Goal: Task Accomplishment & Management: Manage account settings

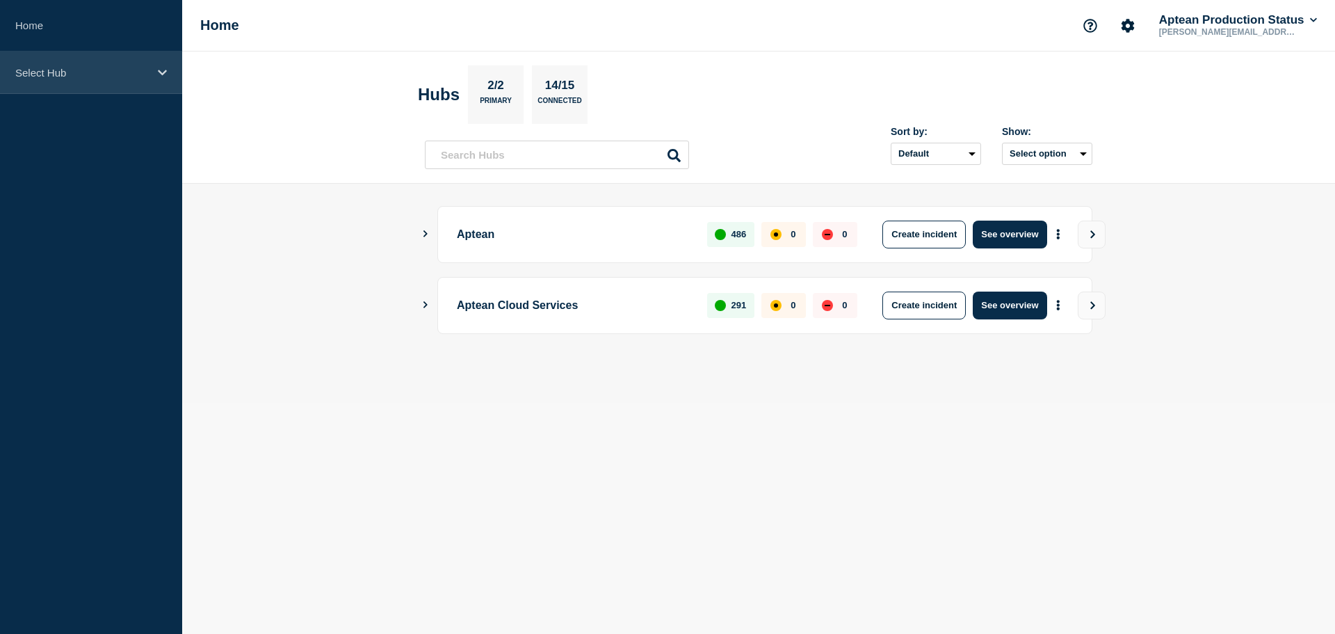
click at [146, 58] on div "Select Hub" at bounding box center [91, 72] width 182 height 42
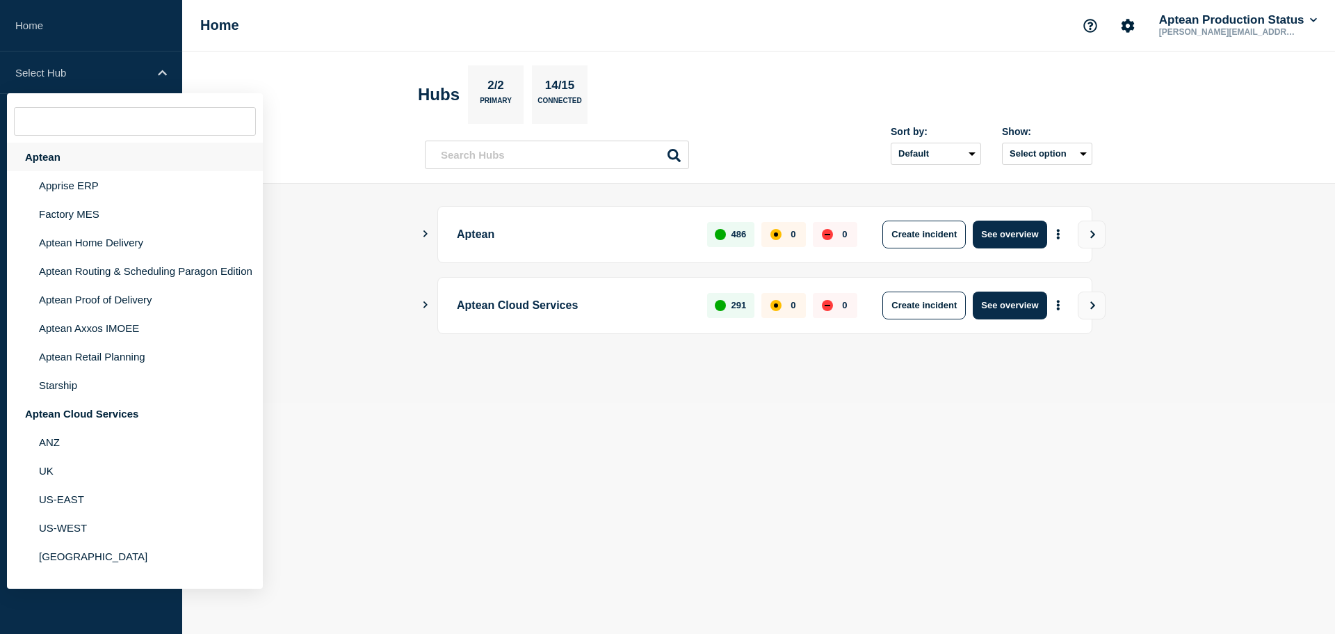
click at [86, 154] on div "Aptean" at bounding box center [135, 157] width 256 height 29
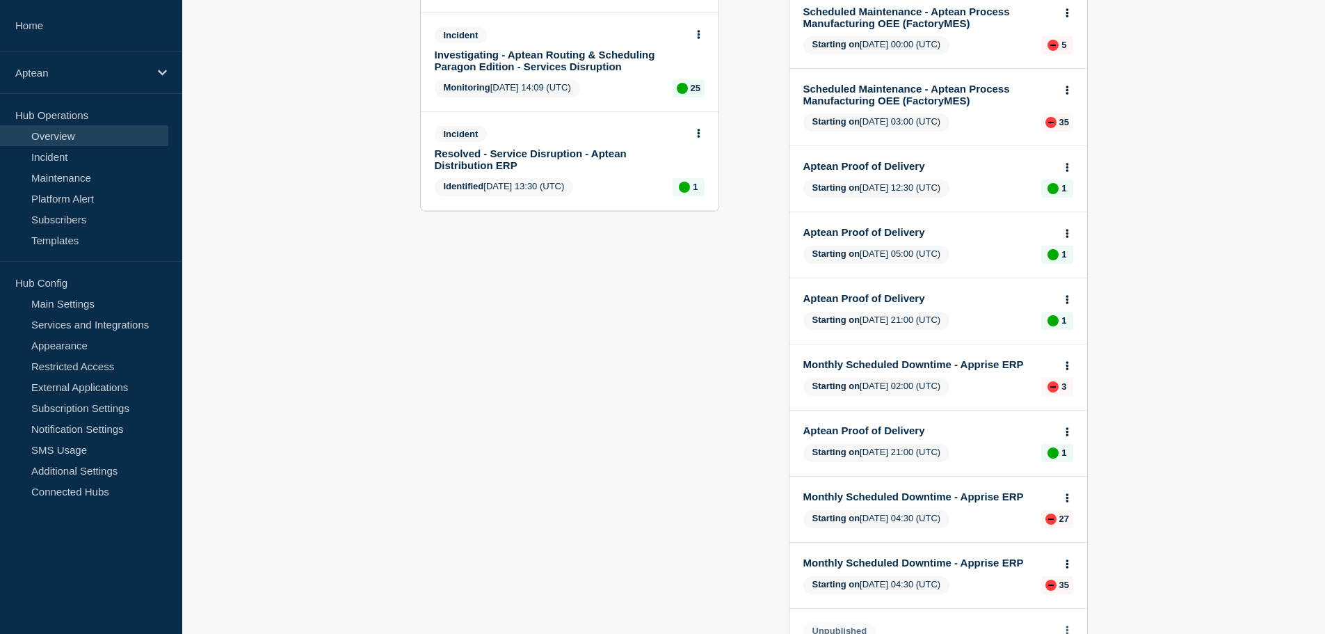
scroll to position [278, 0]
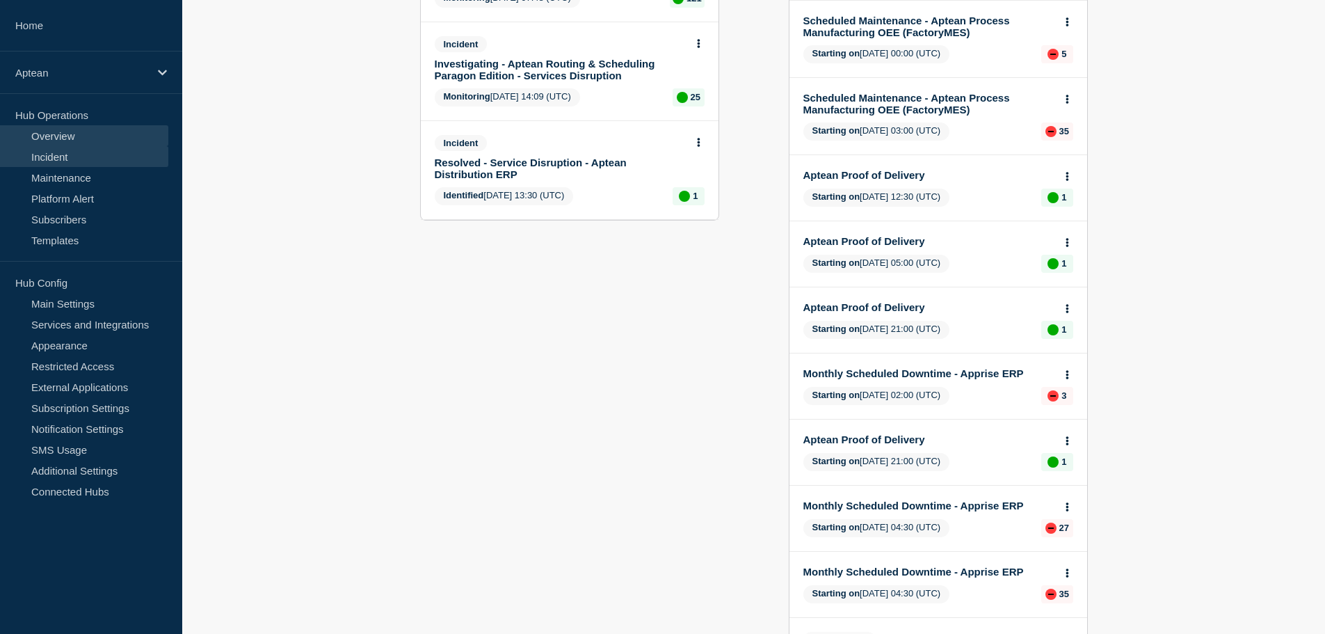
click at [72, 166] on link "Incident" at bounding box center [84, 156] width 168 height 21
click at [73, 175] on link "Maintenance" at bounding box center [84, 177] width 168 height 21
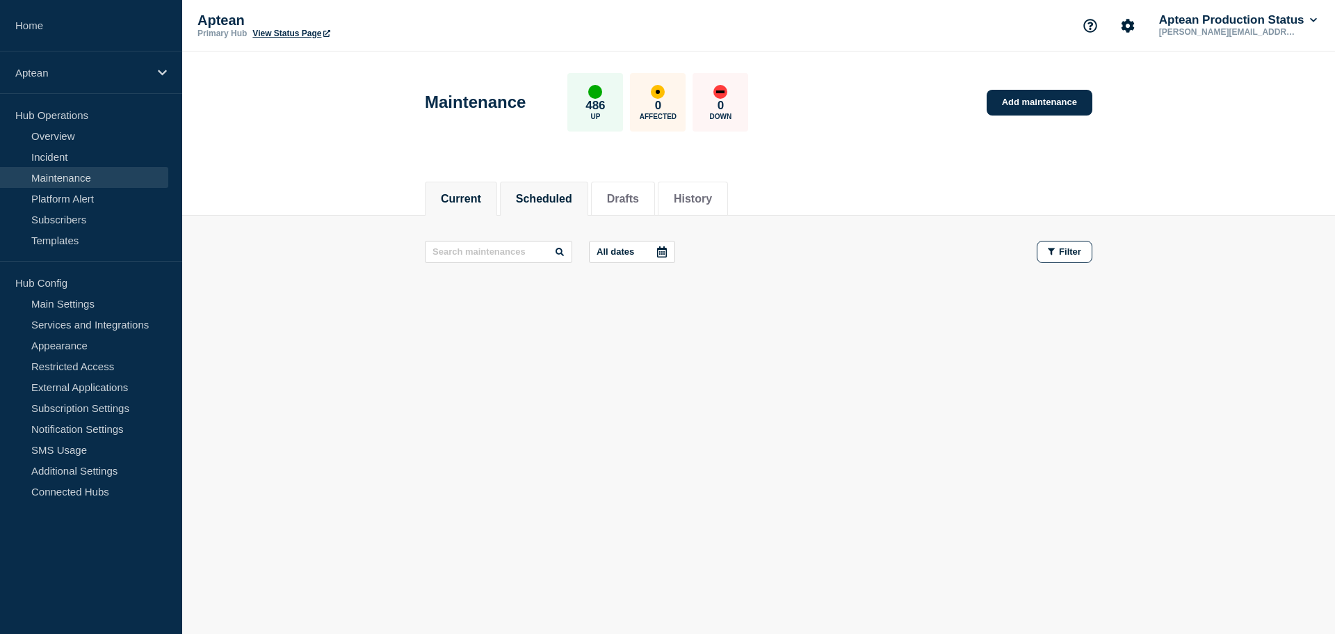
click at [545, 184] on li "Scheduled" at bounding box center [544, 199] width 88 height 34
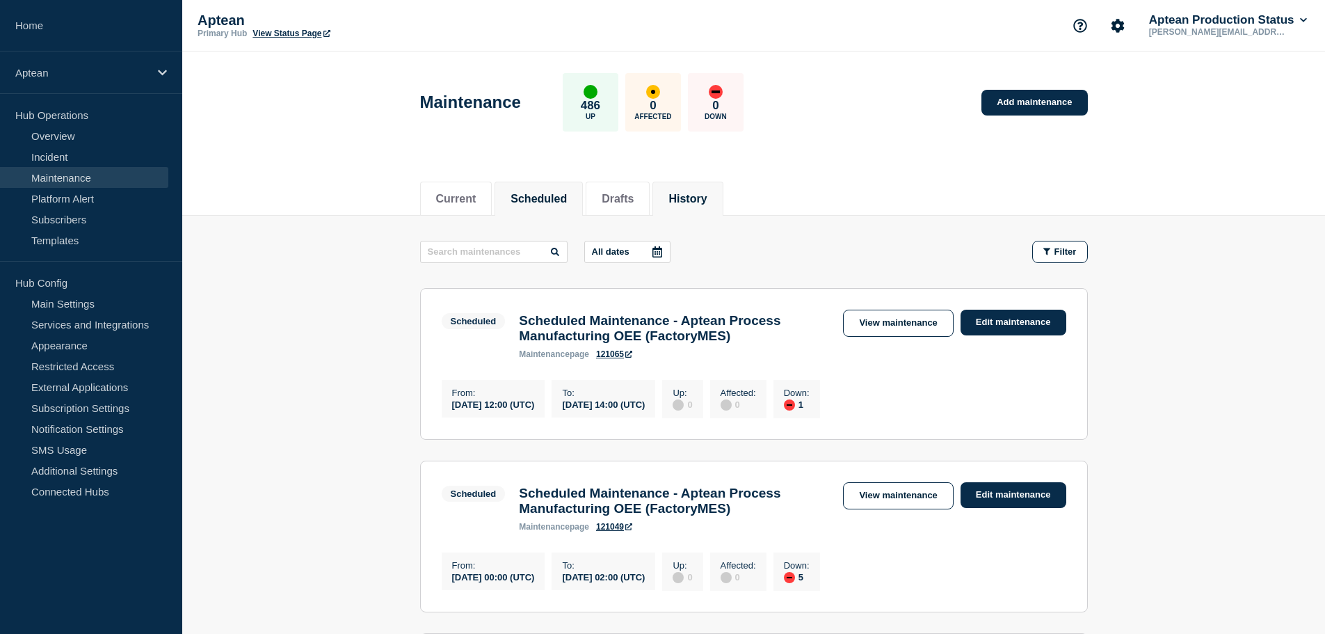
click at [707, 195] on button "History" at bounding box center [687, 199] width 38 height 13
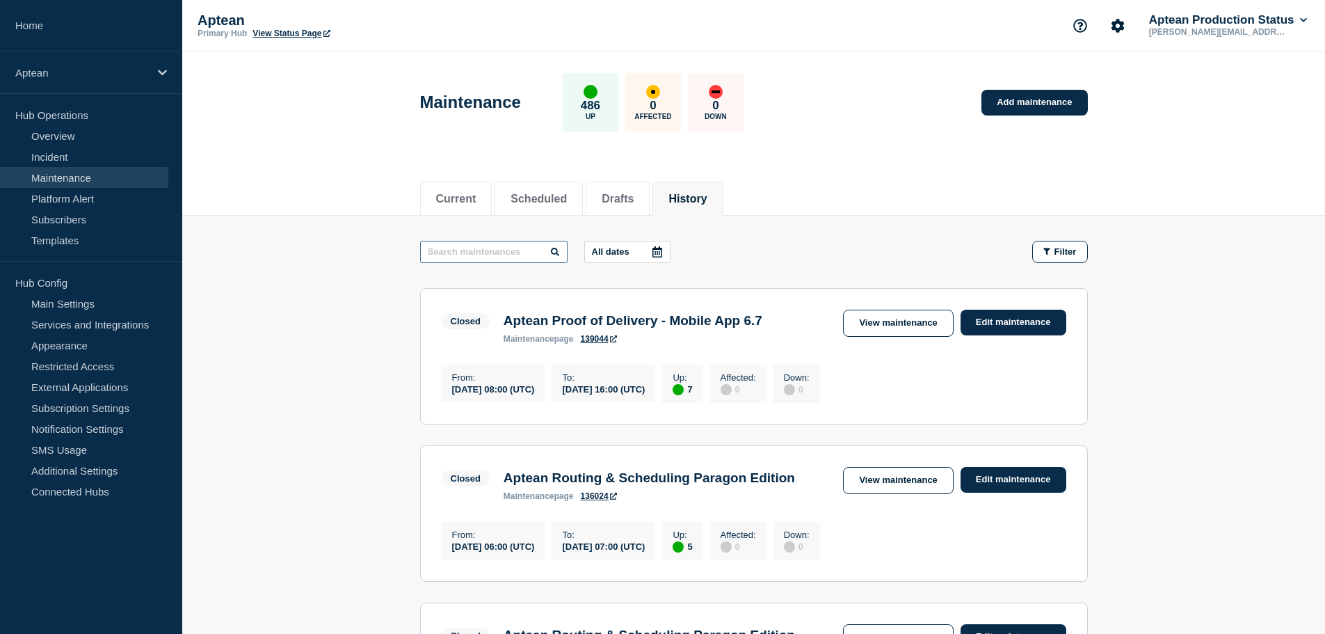
click at [519, 246] on input "text" at bounding box center [493, 252] width 147 height 22
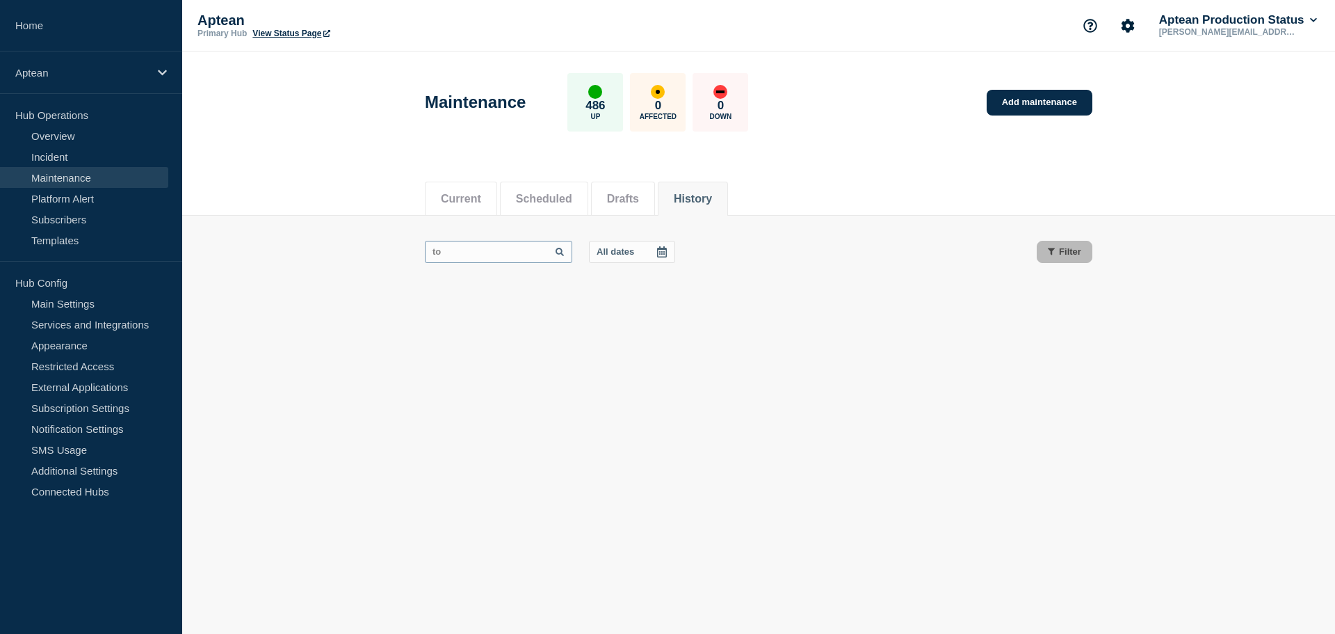
type input "t"
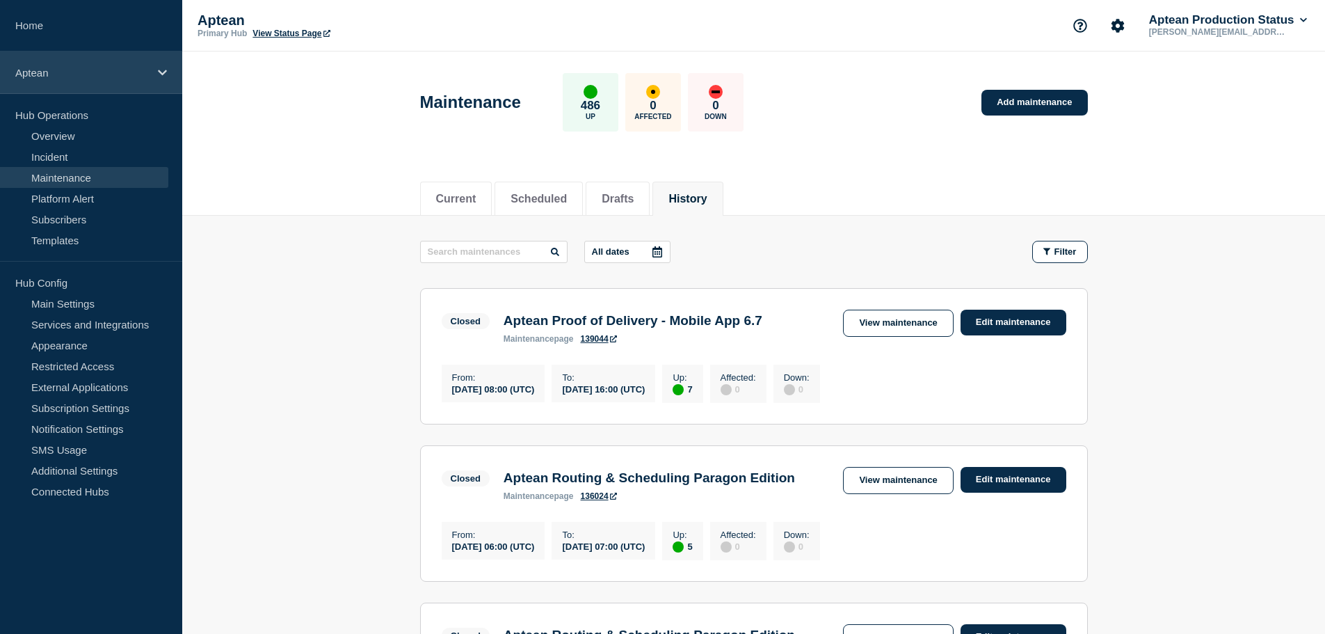
click at [158, 77] on icon at bounding box center [162, 72] width 9 height 10
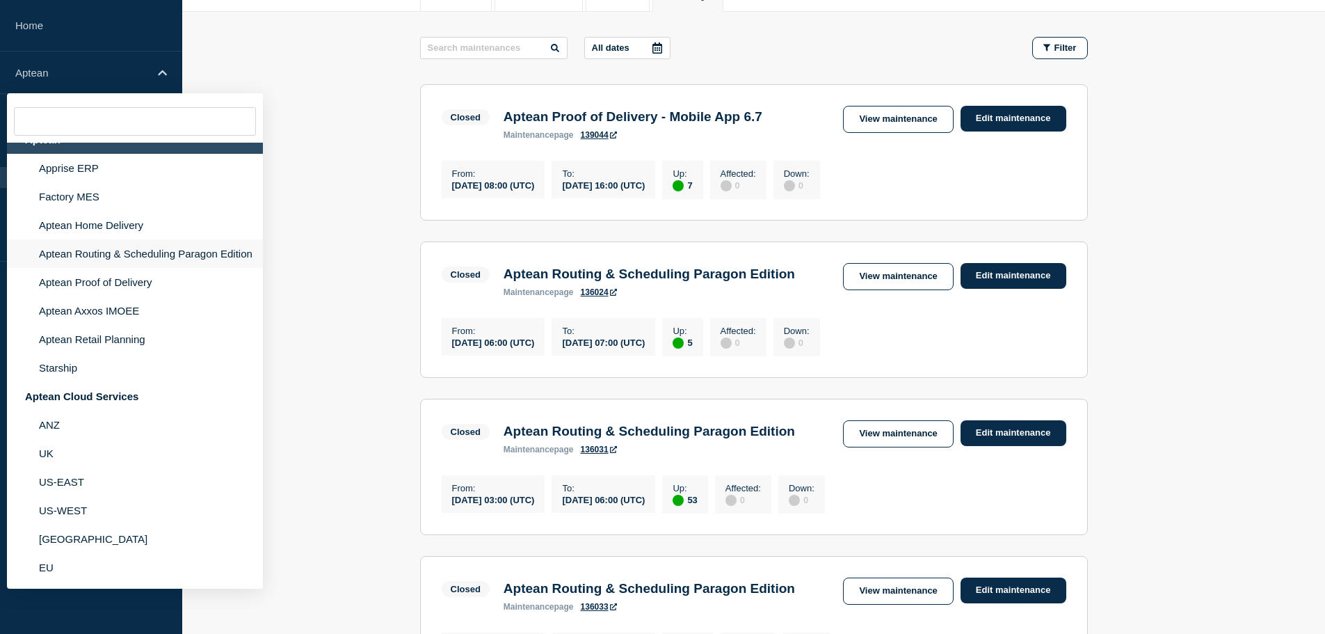
scroll to position [209, 0]
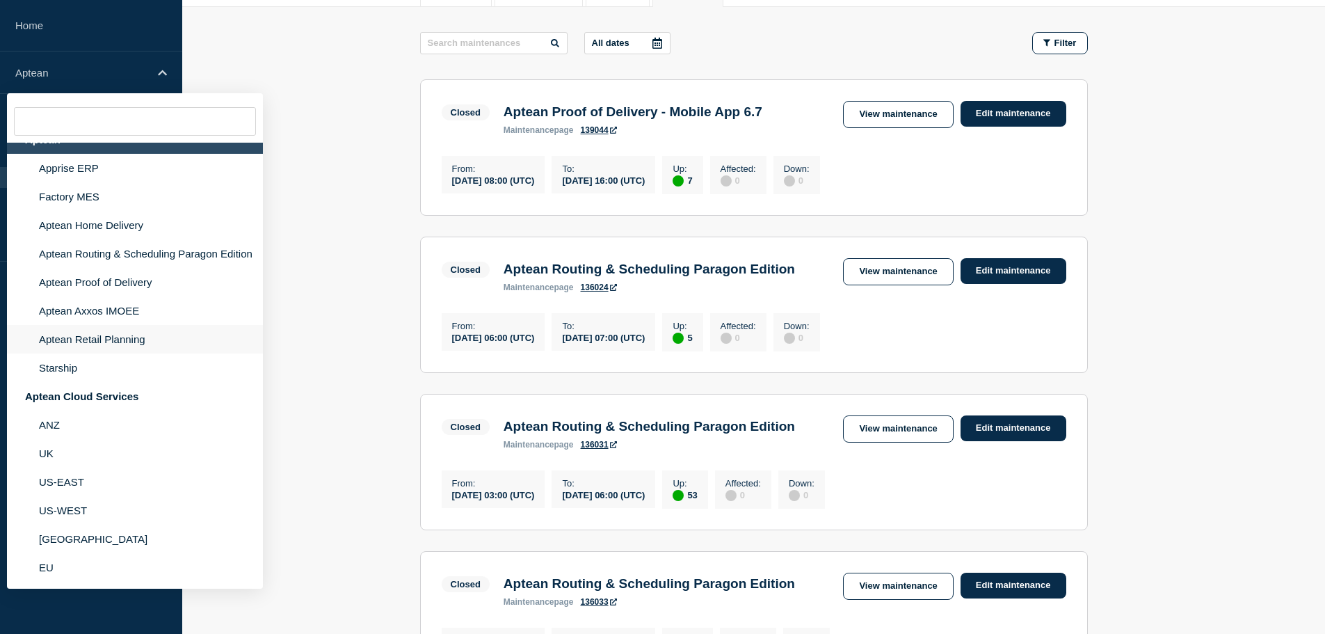
click at [125, 347] on li "Aptean Retail Planning" at bounding box center [135, 339] width 256 height 29
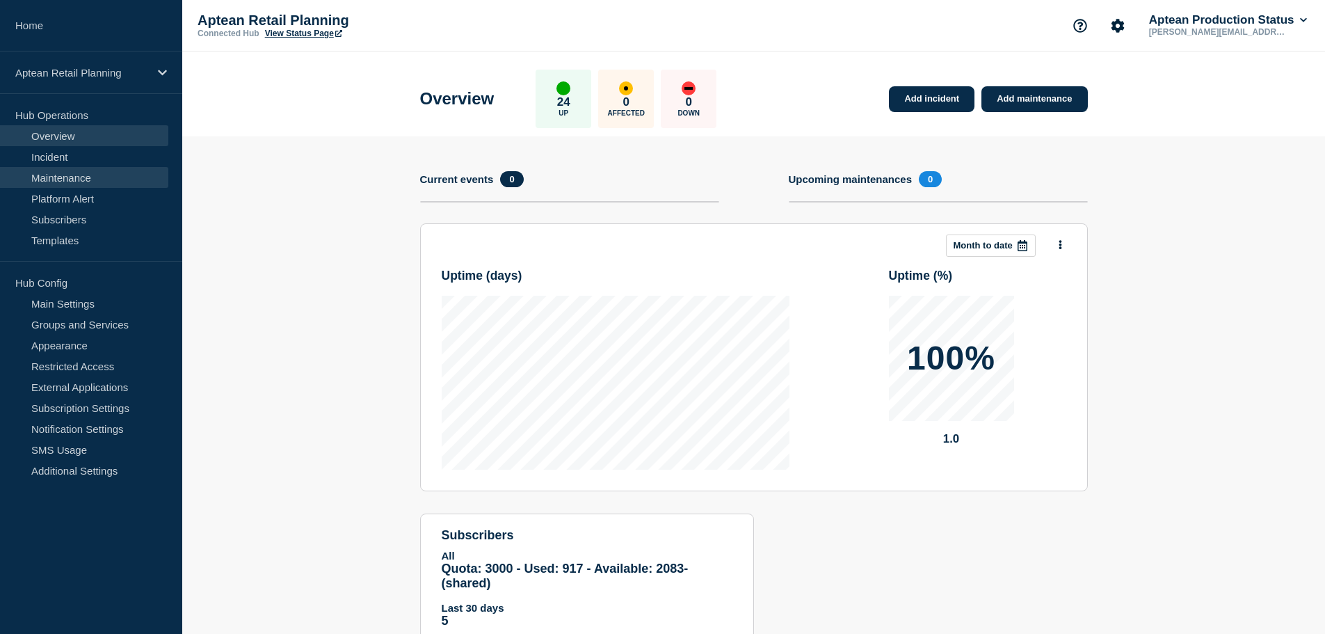
click at [58, 168] on link "Maintenance" at bounding box center [84, 177] width 168 height 21
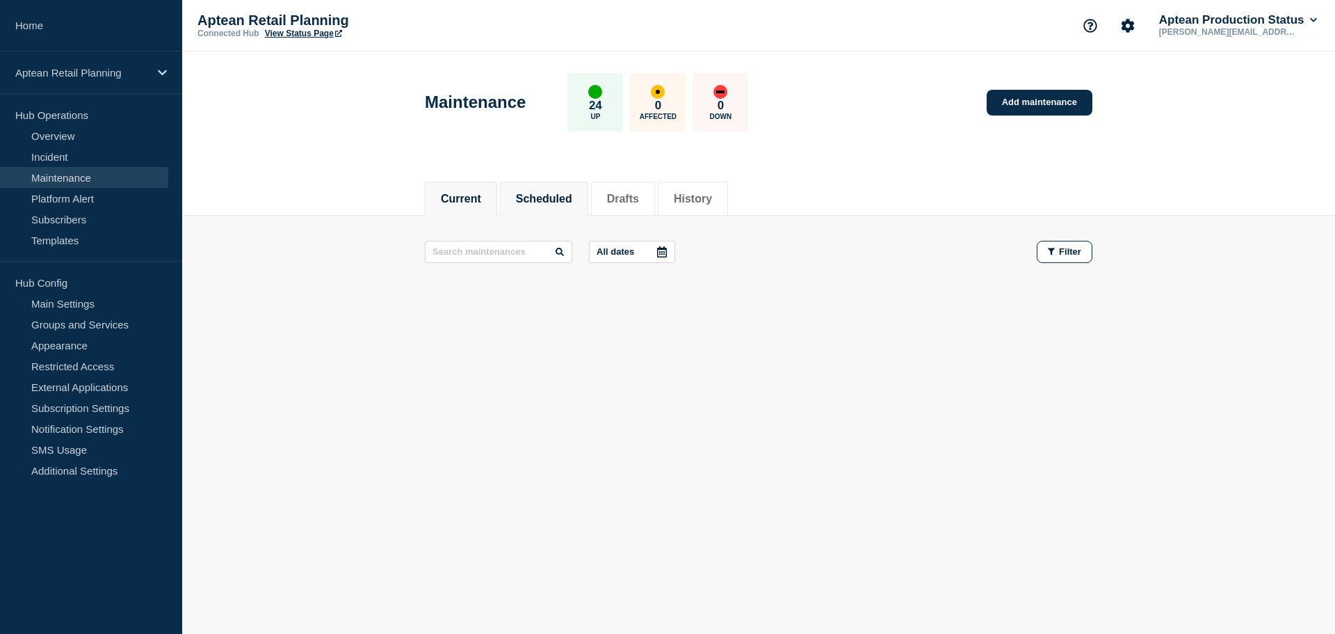
click at [532, 199] on button "Scheduled" at bounding box center [544, 199] width 56 height 13
click at [636, 201] on button "Drafts" at bounding box center [623, 199] width 32 height 13
click at [722, 214] on li "History" at bounding box center [693, 199] width 70 height 34
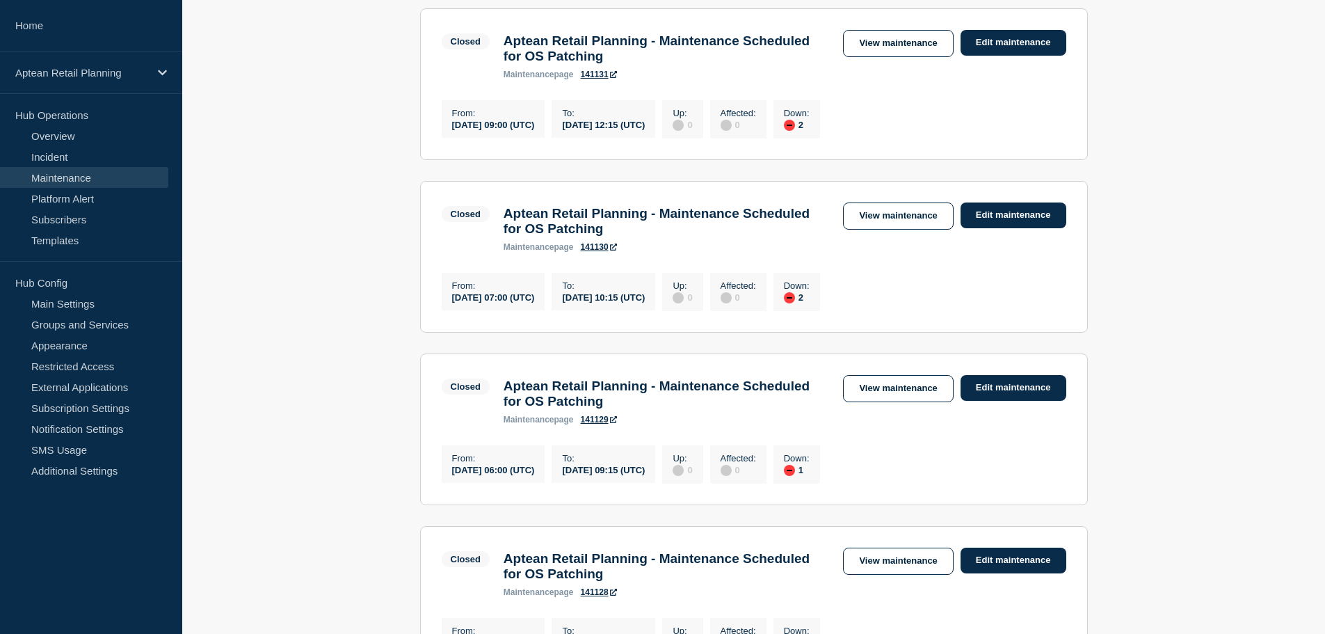
scroll to position [348, 0]
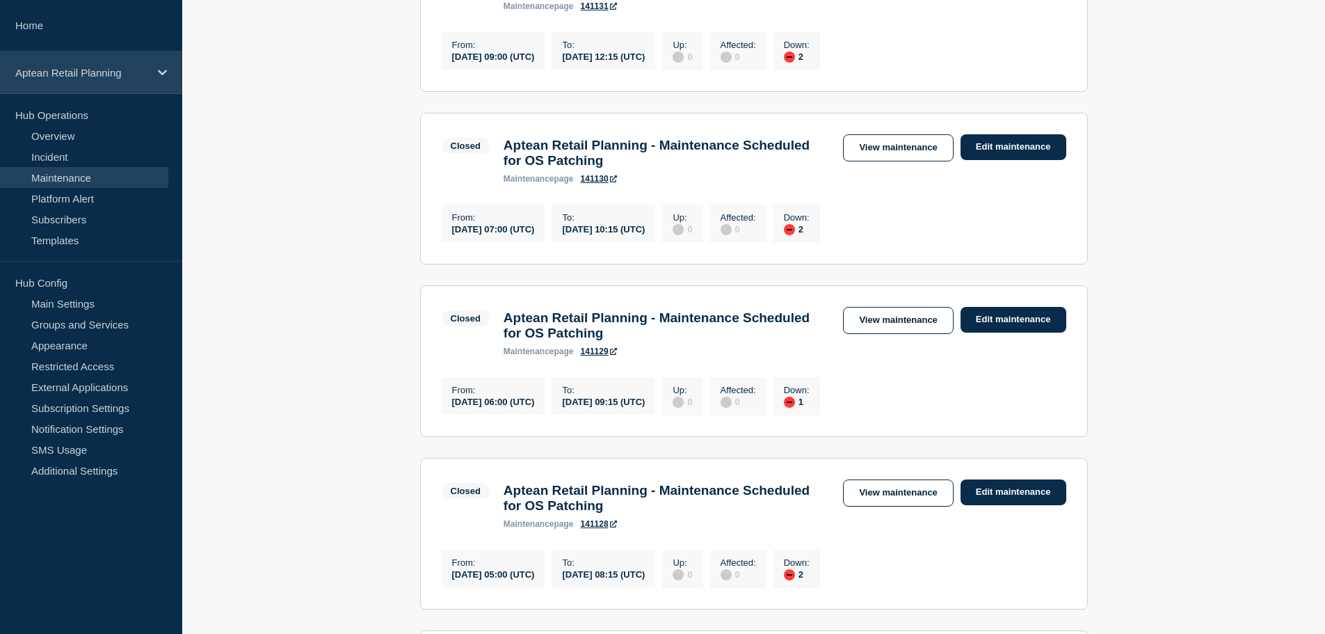
click at [143, 71] on p "Aptean Retail Planning" at bounding box center [82, 73] width 134 height 12
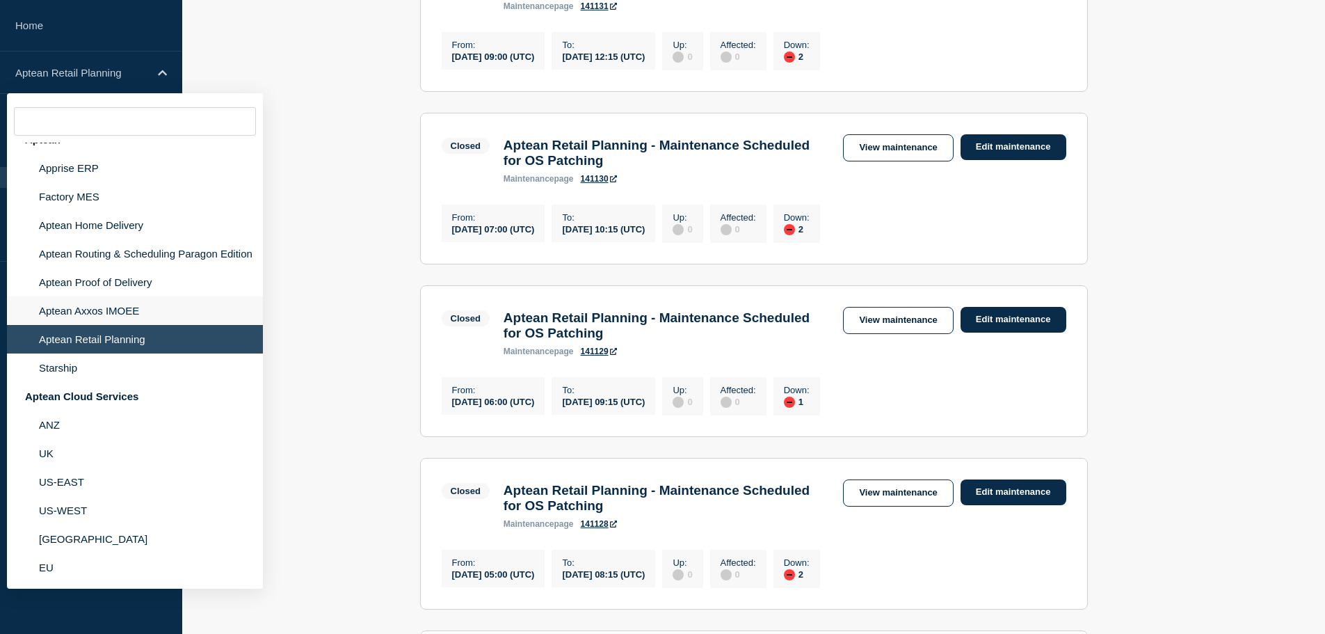
scroll to position [29, 0]
click at [97, 211] on li "Aptean Home Delivery" at bounding box center [135, 225] width 256 height 29
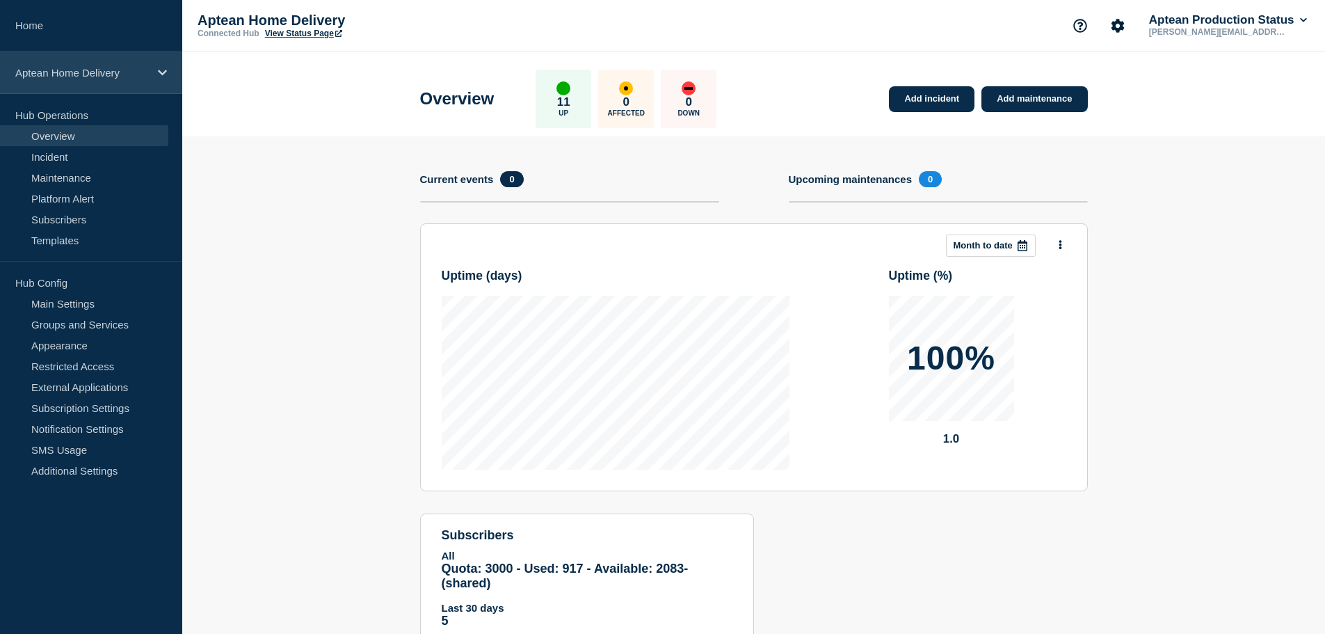
click at [161, 76] on icon at bounding box center [162, 72] width 9 height 10
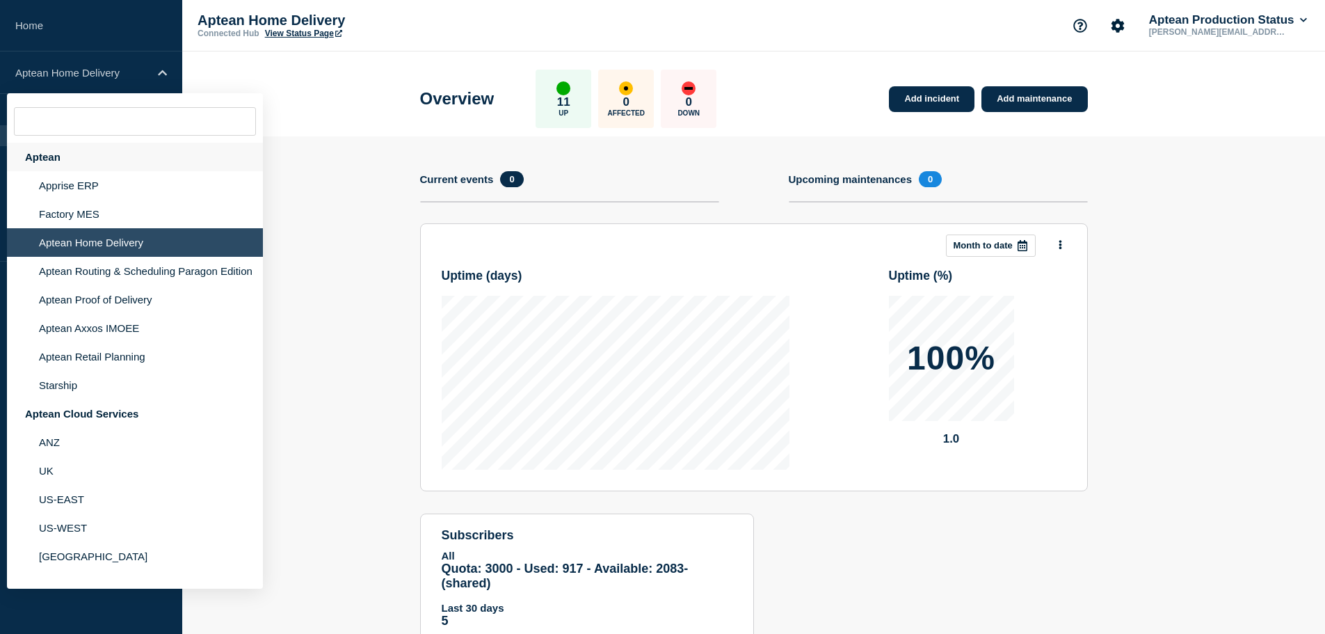
click at [109, 166] on div "Aptean" at bounding box center [135, 157] width 256 height 29
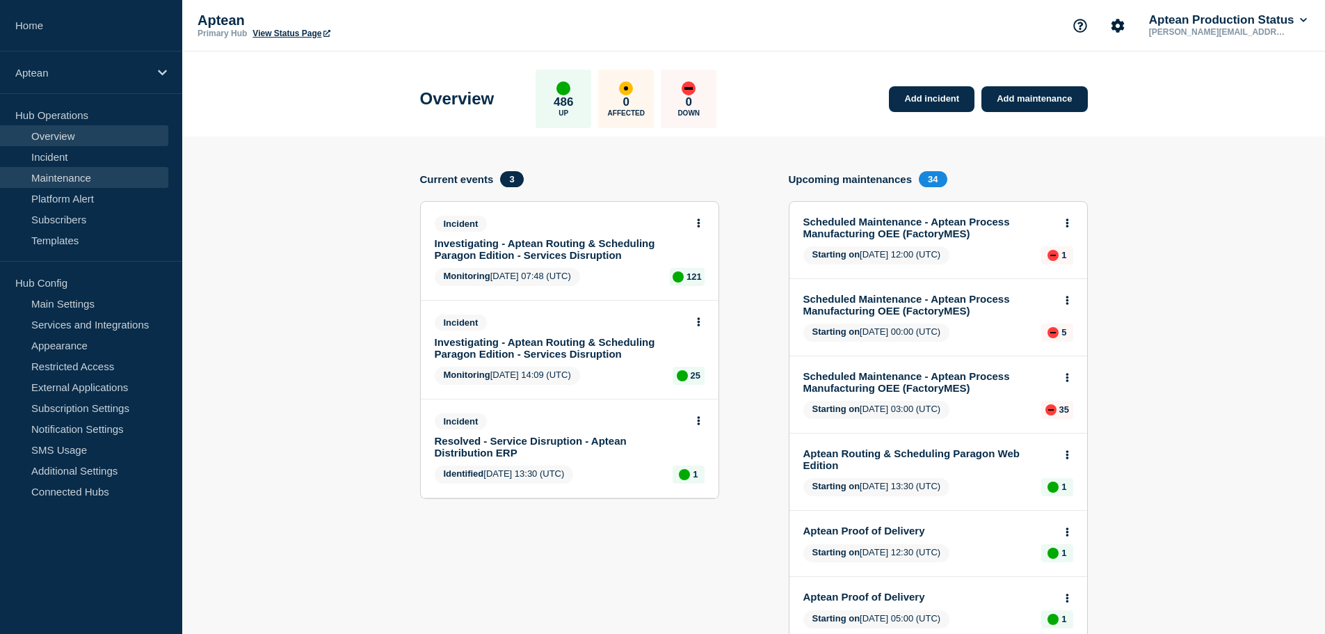
click at [88, 179] on link "Maintenance" at bounding box center [84, 177] width 168 height 21
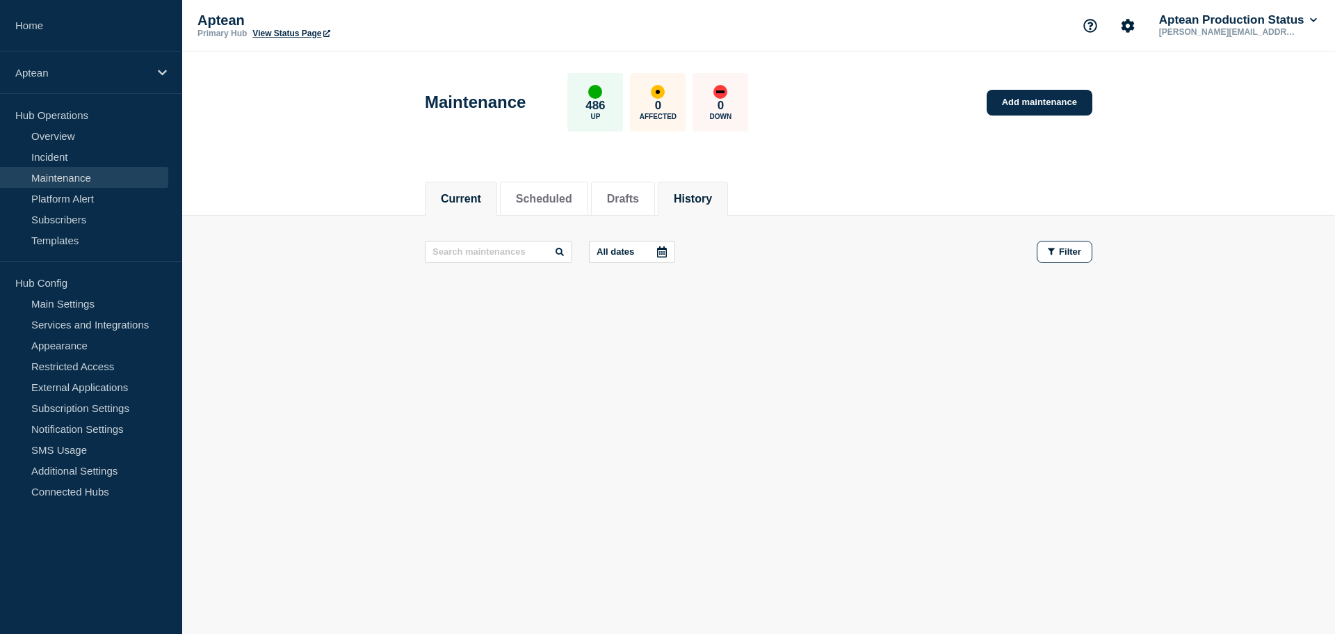
click at [728, 205] on li "History" at bounding box center [693, 199] width 70 height 34
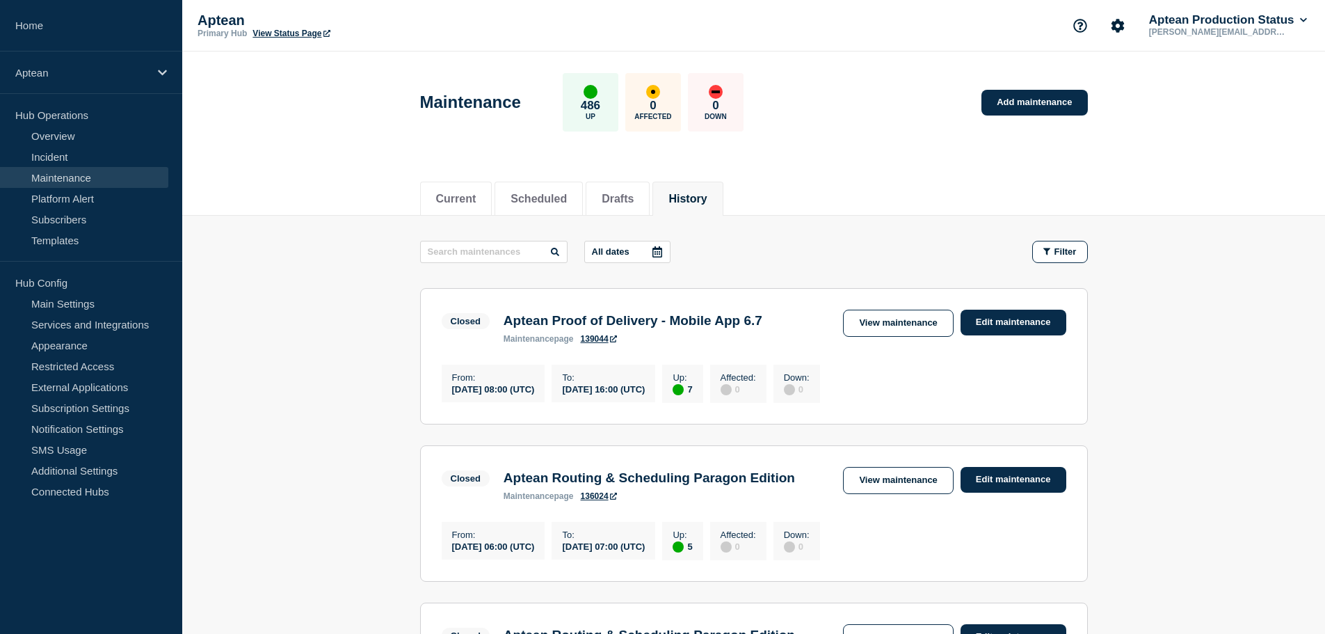
drag, startPoint x: 118, startPoint y: 239, endPoint x: 234, endPoint y: 243, distance: 116.9
click at [118, 239] on link "Templates" at bounding box center [84, 240] width 168 height 21
click at [49, 239] on link "Templates" at bounding box center [84, 240] width 168 height 21
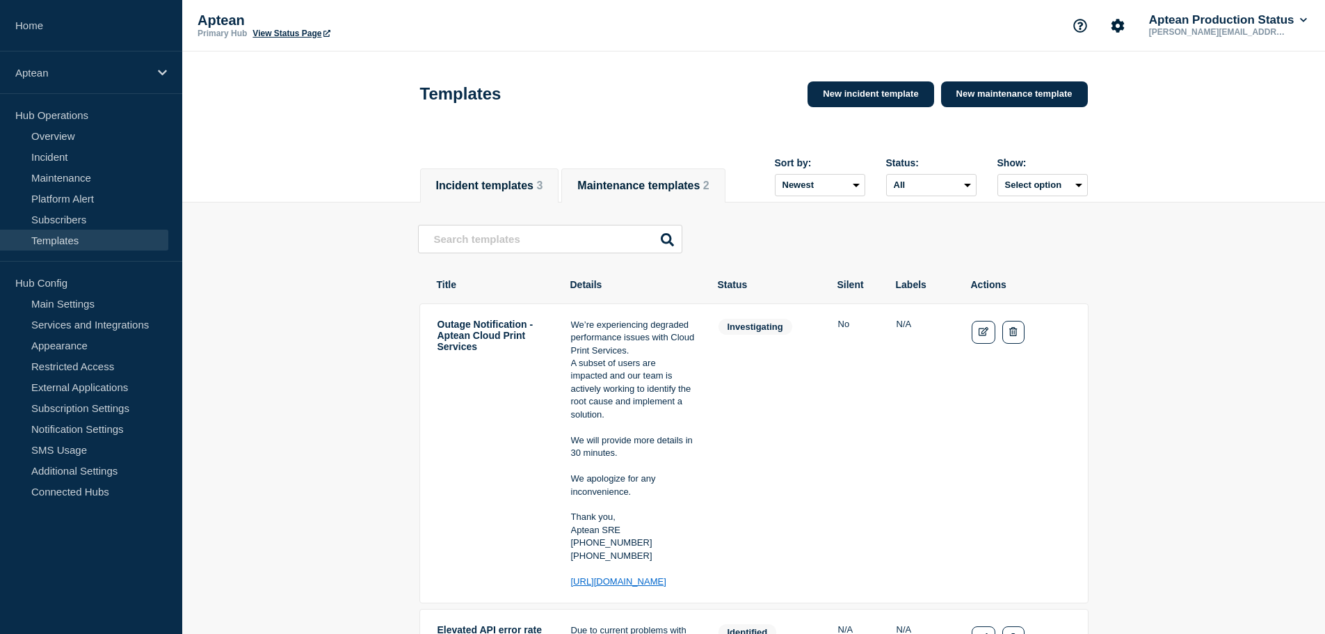
click at [675, 181] on button "Maintenance templates 2" at bounding box center [642, 185] width 131 height 13
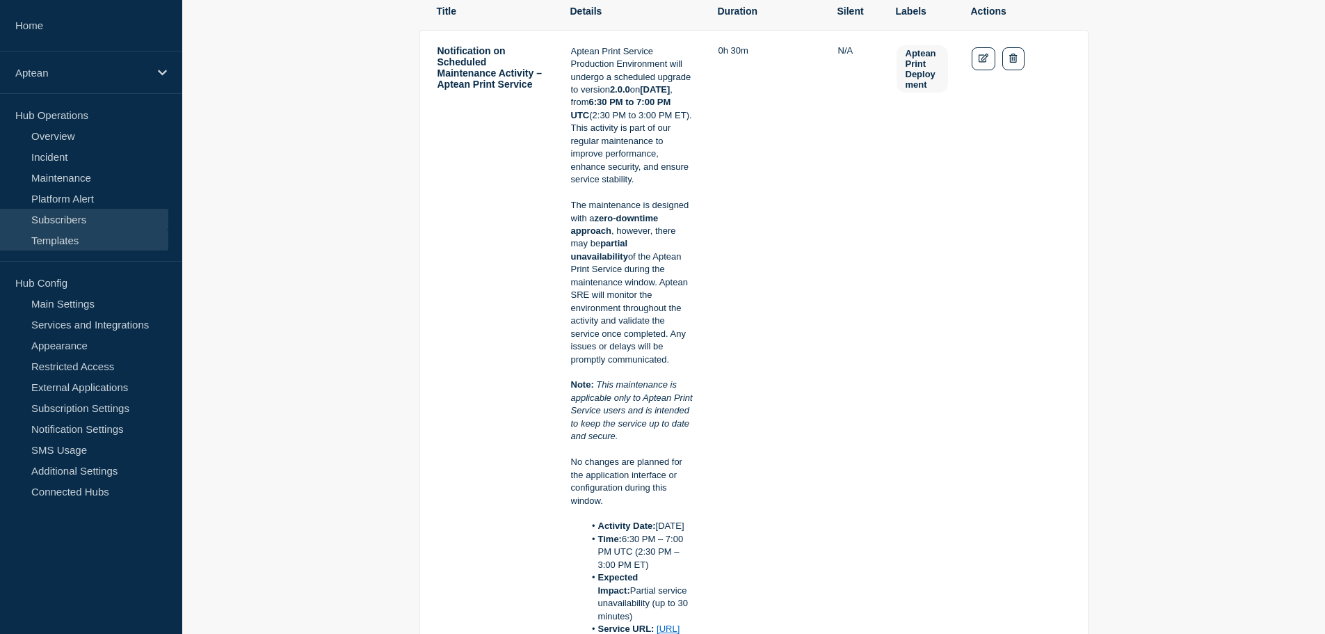
scroll to position [272, 0]
click at [146, 63] on div "Aptean" at bounding box center [91, 72] width 182 height 42
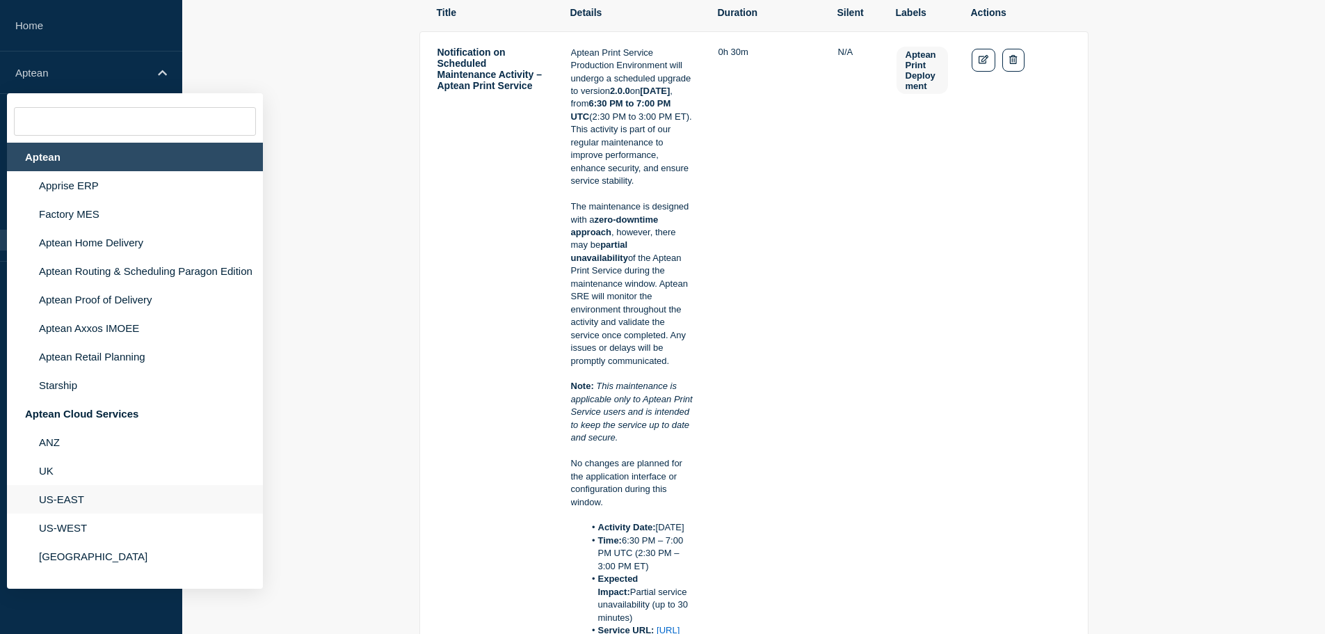
click at [85, 513] on li "US-EAST" at bounding box center [135, 499] width 256 height 29
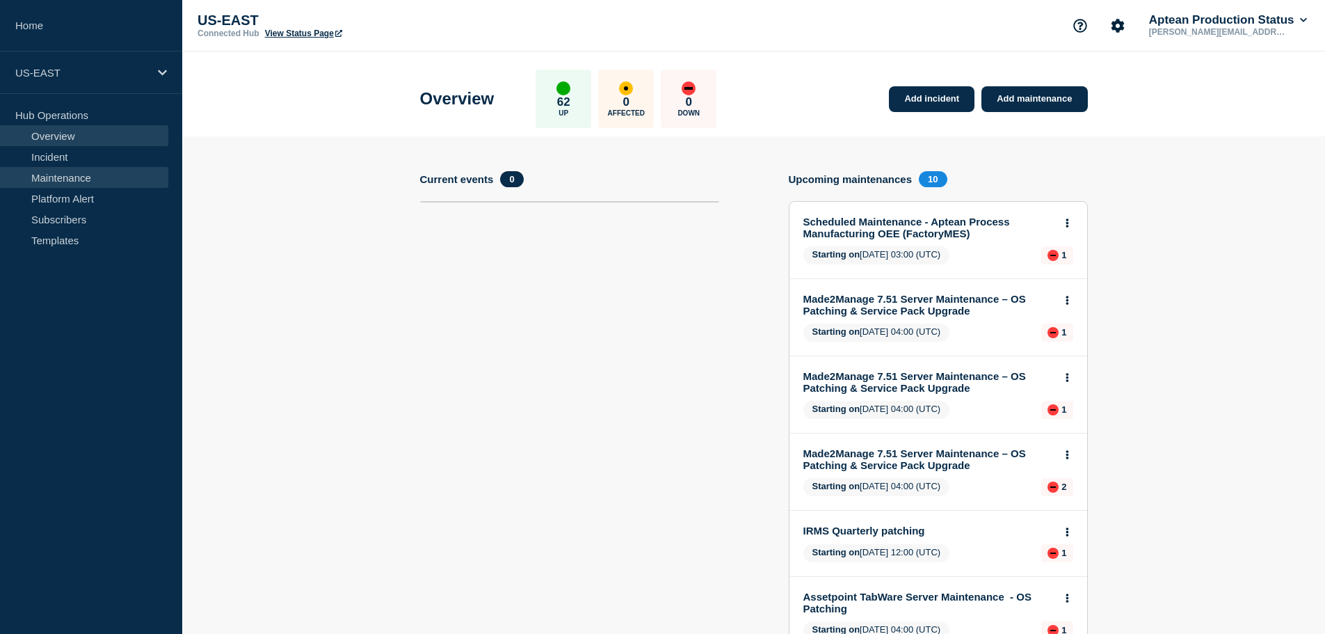
click at [83, 174] on link "Maintenance" at bounding box center [84, 177] width 168 height 21
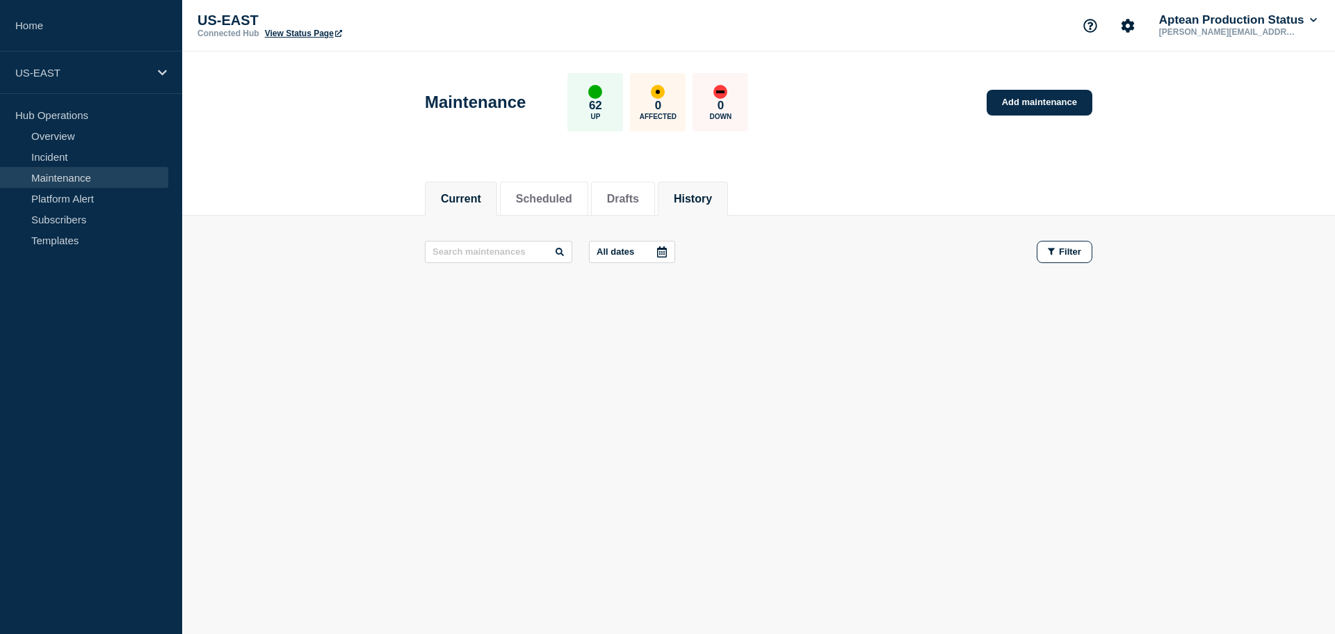
click at [699, 193] on button "History" at bounding box center [693, 199] width 38 height 13
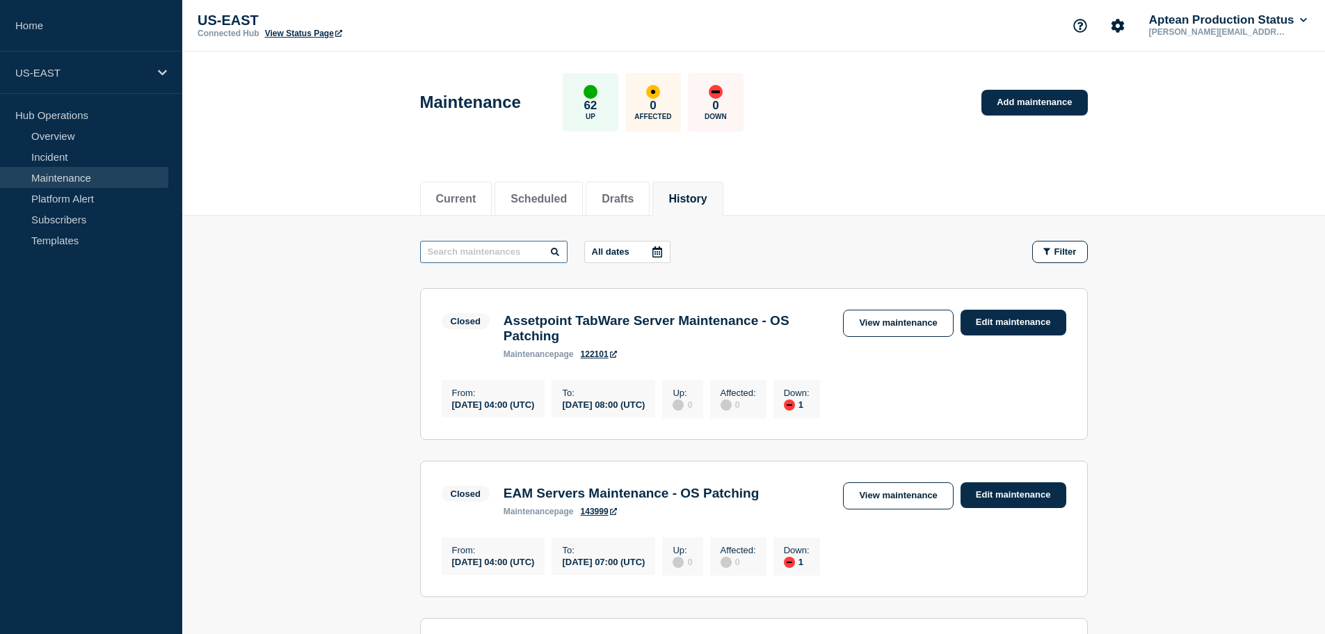
click at [496, 250] on input "text" at bounding box center [493, 252] width 147 height 22
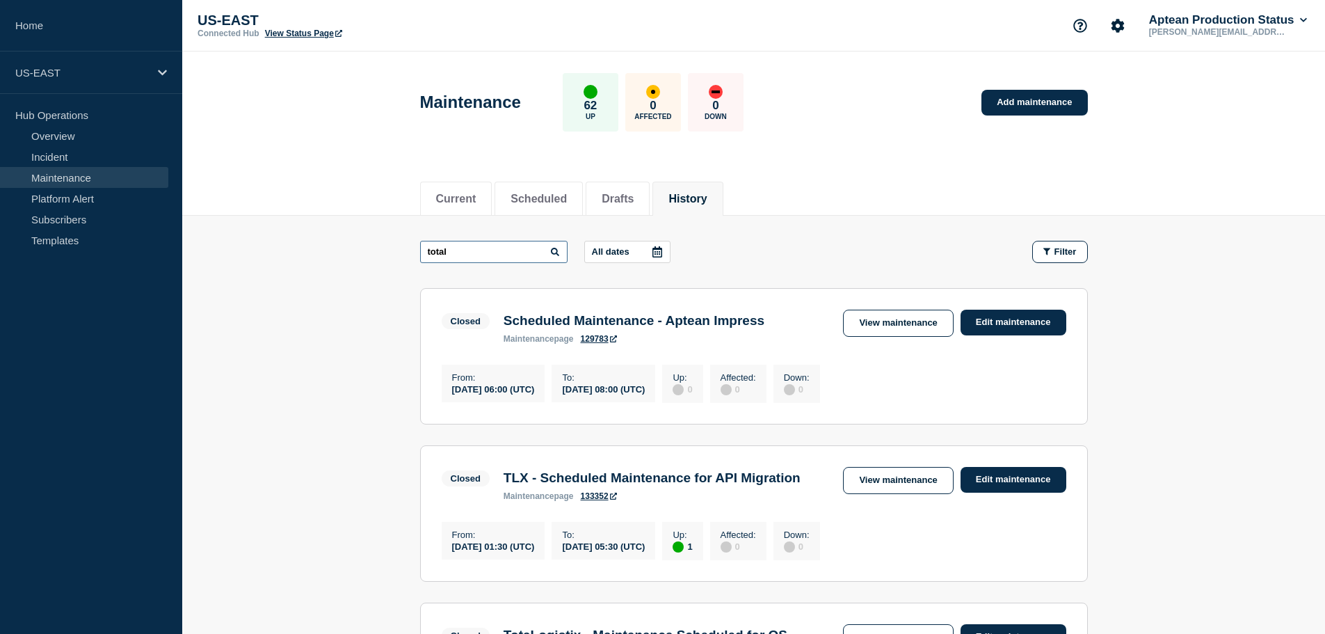
type input "total"
click at [527, 203] on button "Scheduled" at bounding box center [539, 199] width 56 height 13
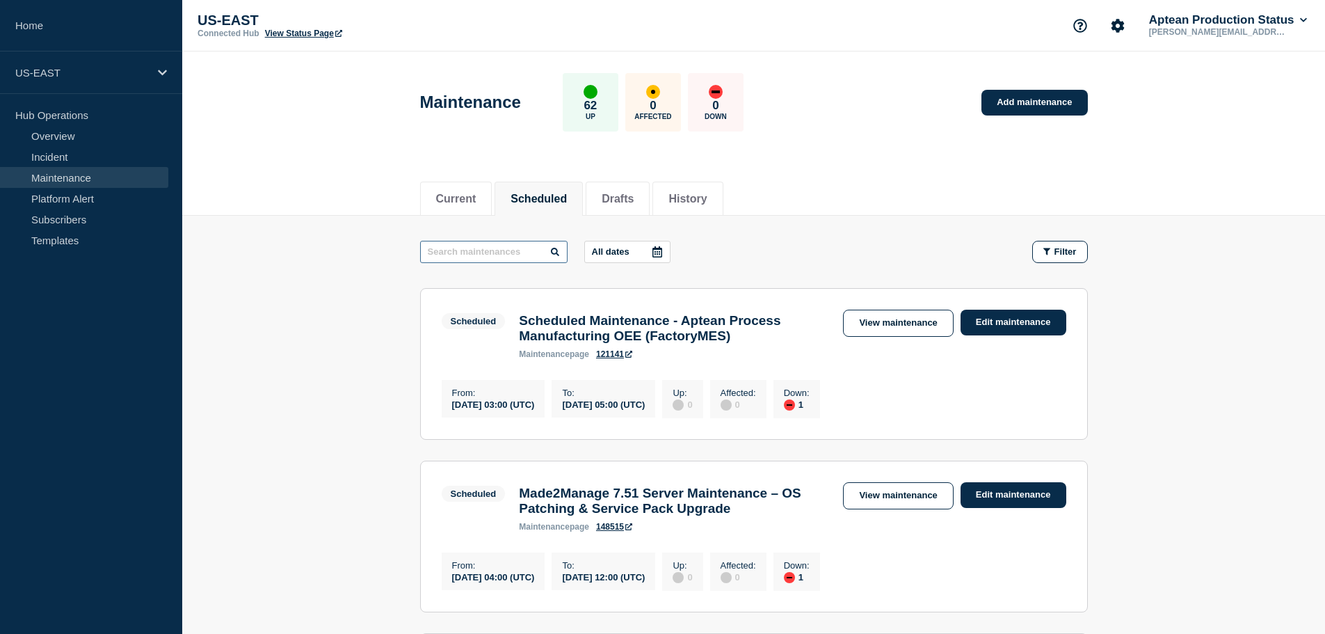
click at [476, 252] on input "text" at bounding box center [493, 252] width 147 height 22
type input "tota"
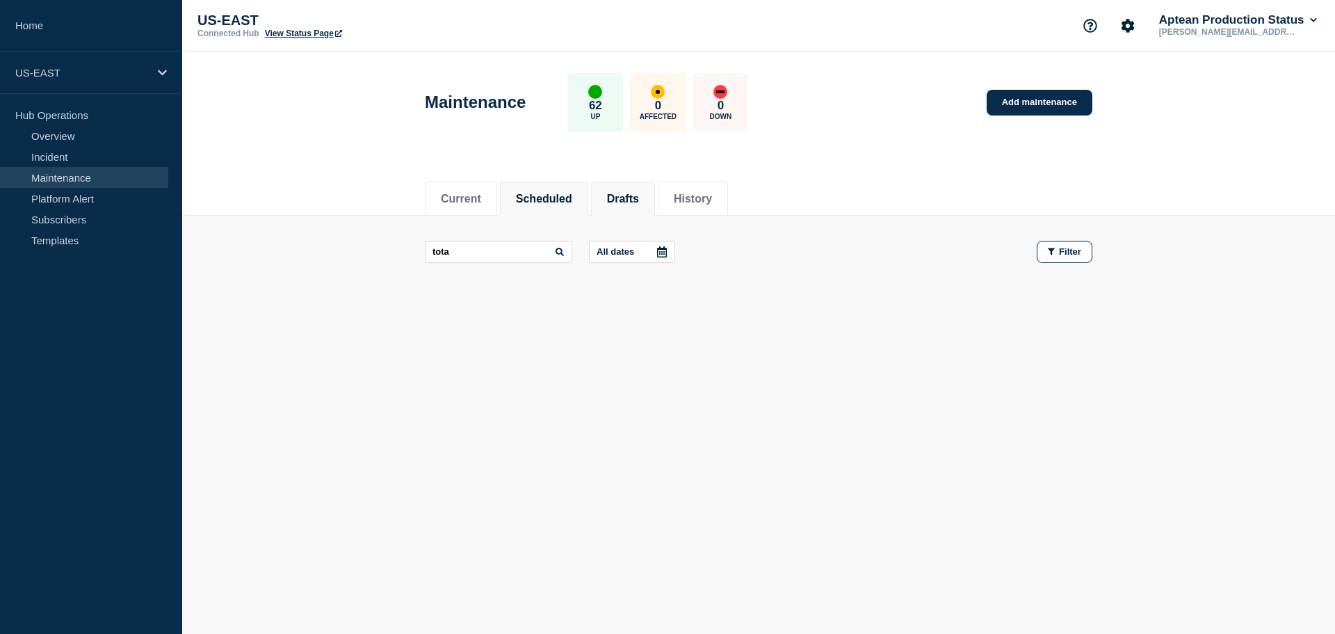
click at [655, 190] on li "Drafts" at bounding box center [623, 199] width 64 height 34
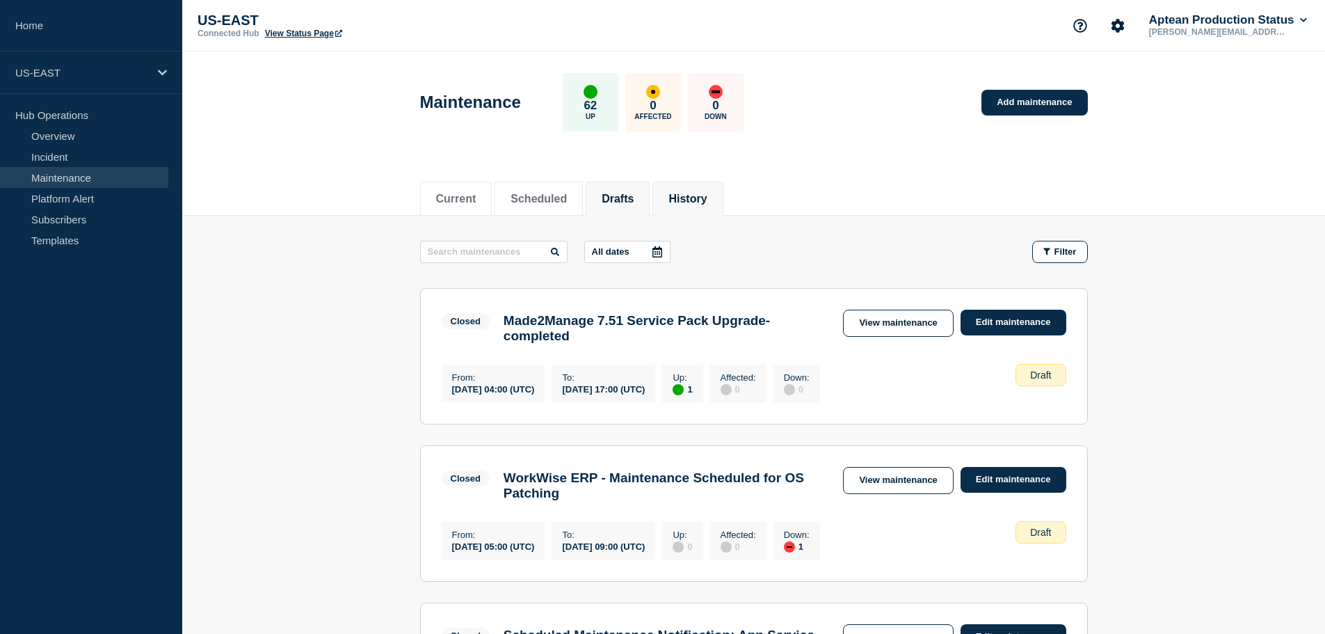
click at [693, 205] on li "History" at bounding box center [687, 199] width 70 height 34
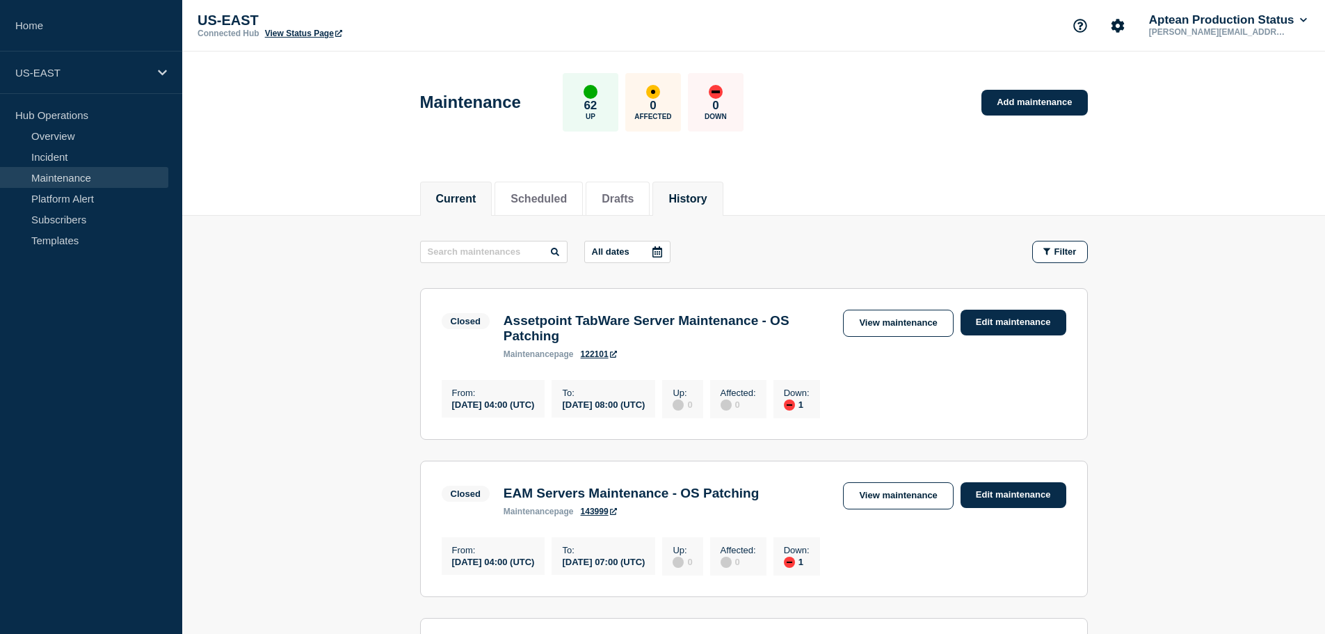
click at [423, 196] on li "Current" at bounding box center [456, 199] width 72 height 34
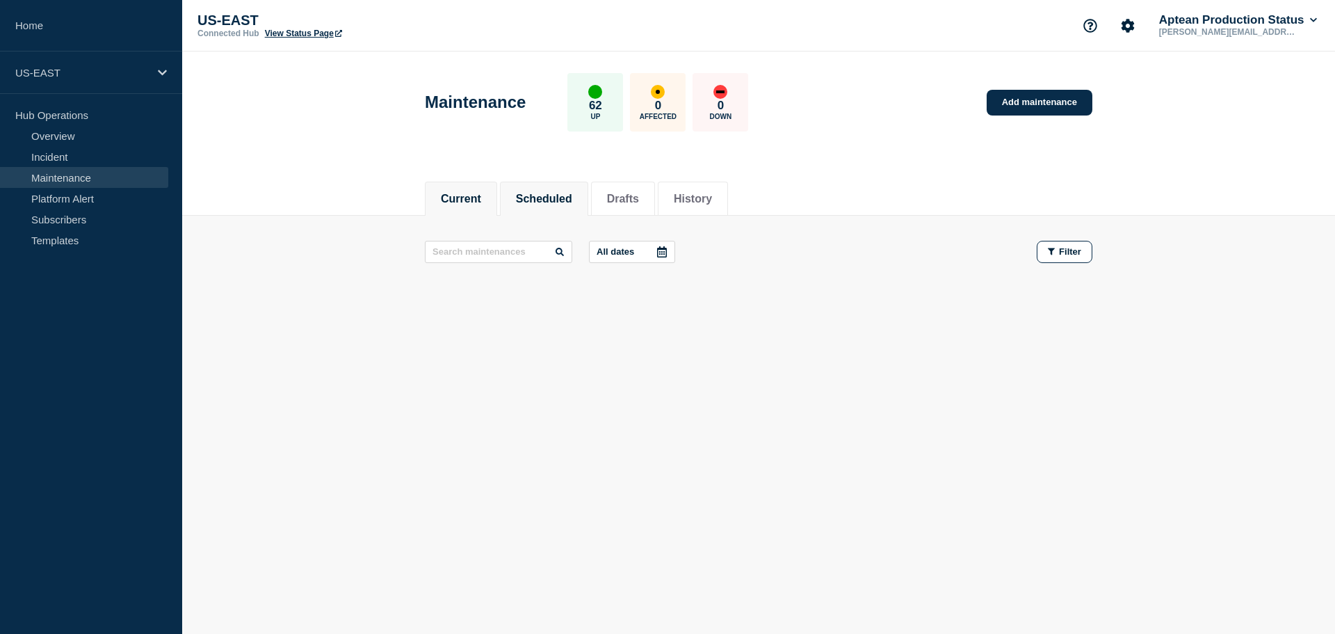
click at [526, 195] on button "Scheduled" at bounding box center [544, 199] width 56 height 13
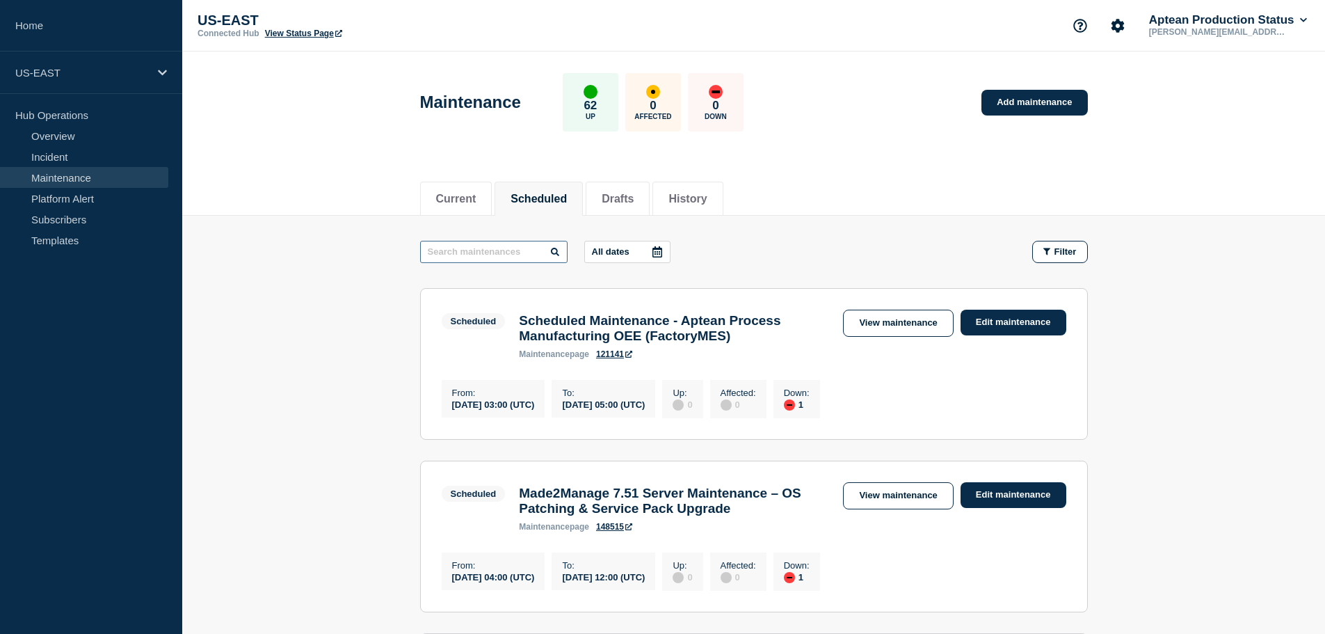
click at [499, 260] on input "text" at bounding box center [493, 252] width 147 height 22
type input "tota"
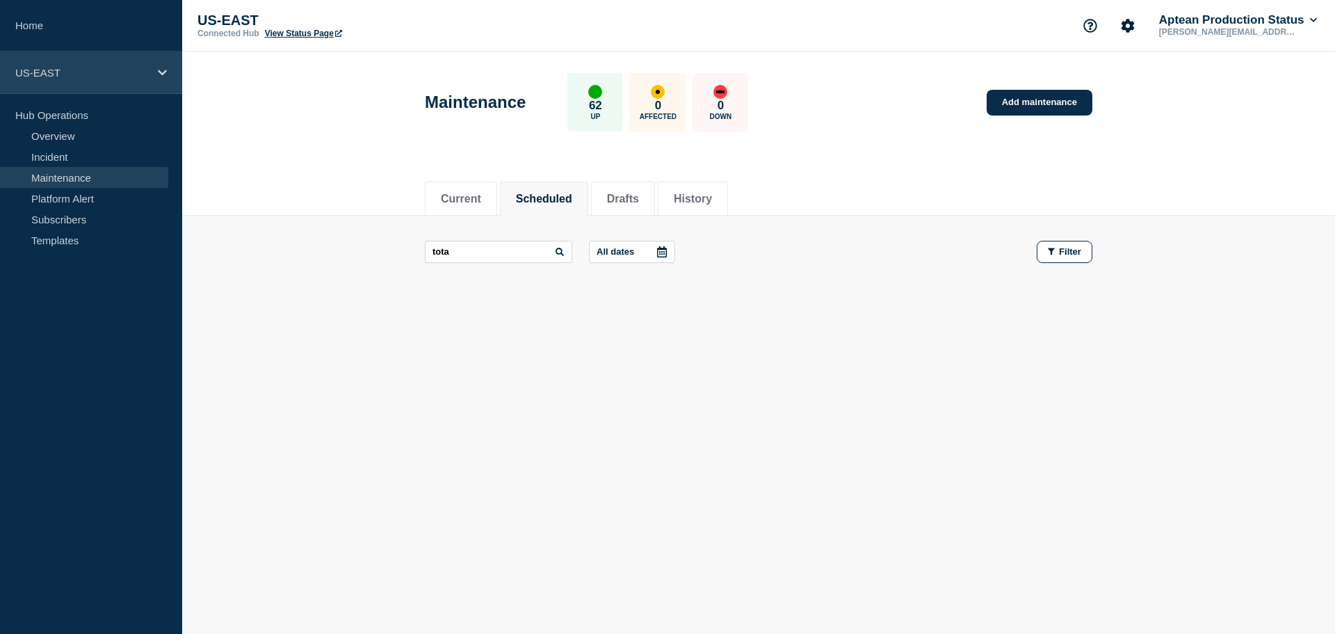
click at [134, 68] on p "US-EAST" at bounding box center [82, 73] width 134 height 12
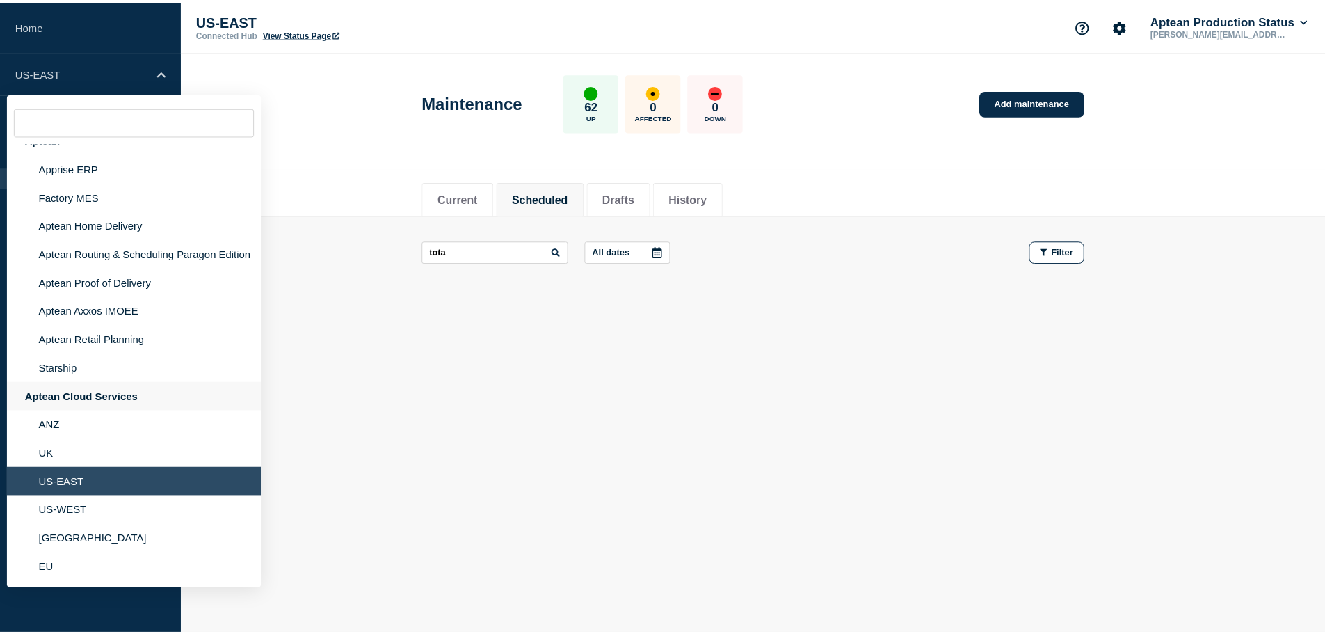
scroll to position [29, 0]
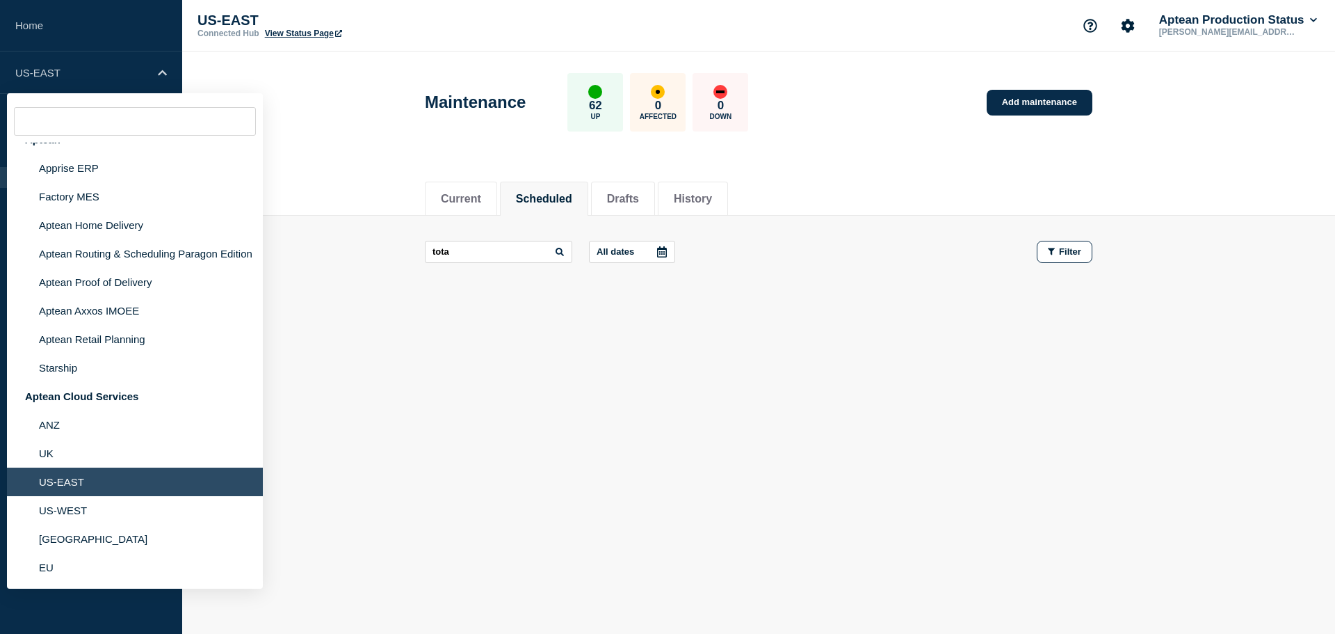
drag, startPoint x: 467, startPoint y: 396, endPoint x: 478, endPoint y: 380, distance: 19.1
click at [468, 396] on div "Current Scheduled Drafts History Current Scheduled Drafts History tota All date…" at bounding box center [758, 286] width 1153 height 236
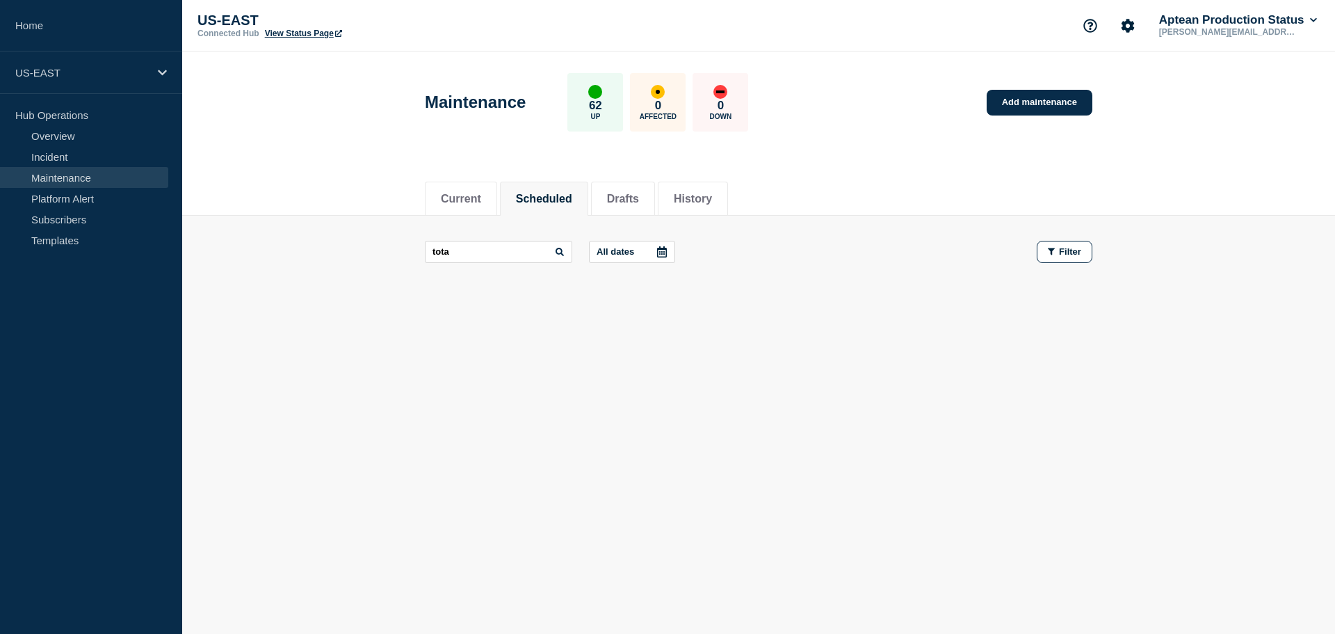
click at [511, 264] on div "tota All dates Filter" at bounding box center [759, 264] width 668 height 47
click at [639, 196] on button "Drafts" at bounding box center [623, 199] width 32 height 13
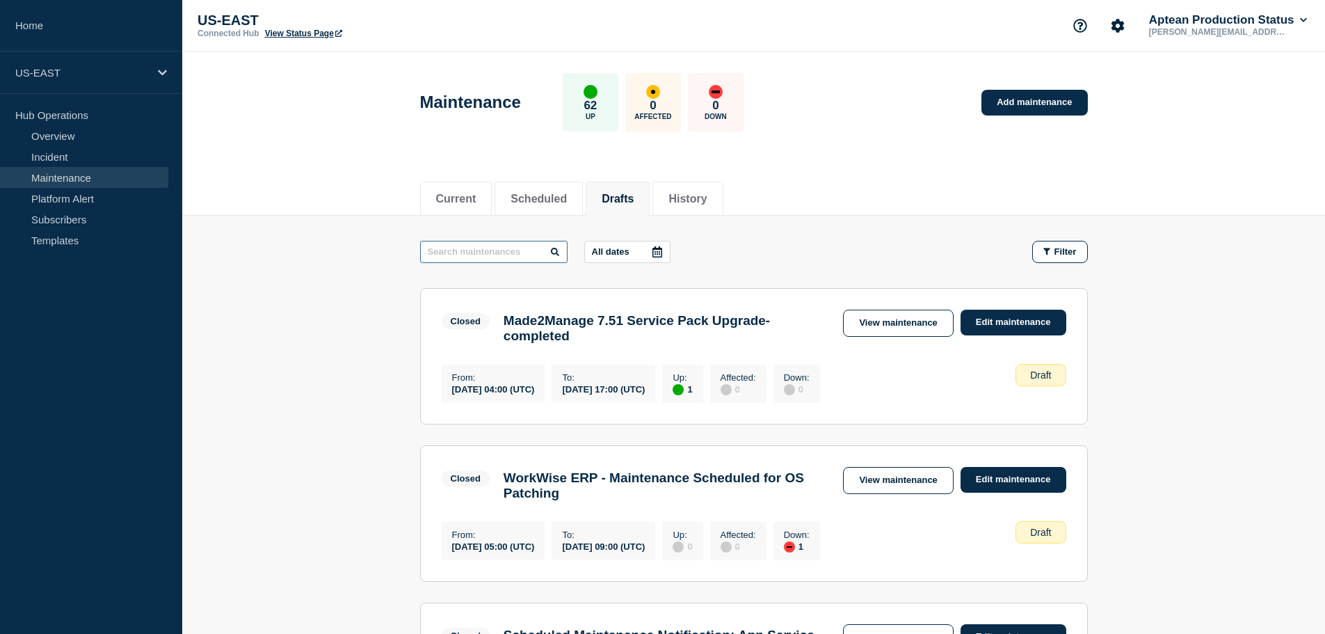
click at [532, 248] on input "text" at bounding box center [493, 252] width 147 height 22
type input "tota"
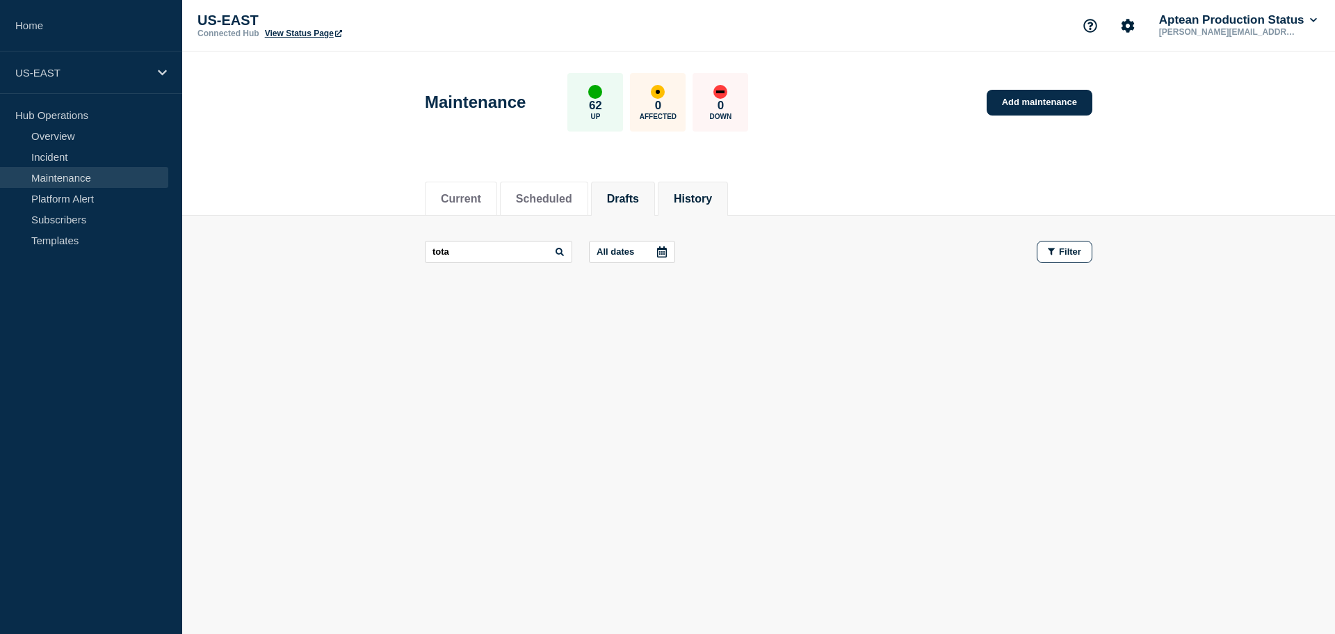
click at [712, 201] on button "History" at bounding box center [693, 199] width 38 height 13
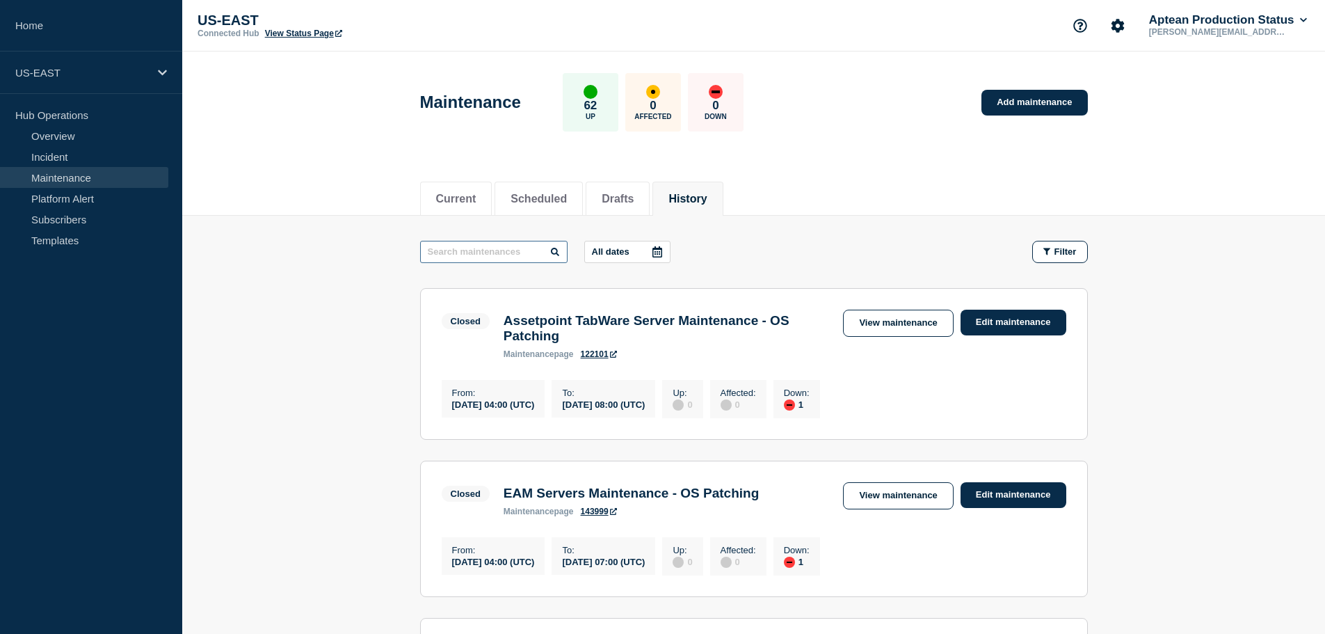
click at [511, 251] on input "text" at bounding box center [493, 252] width 147 height 22
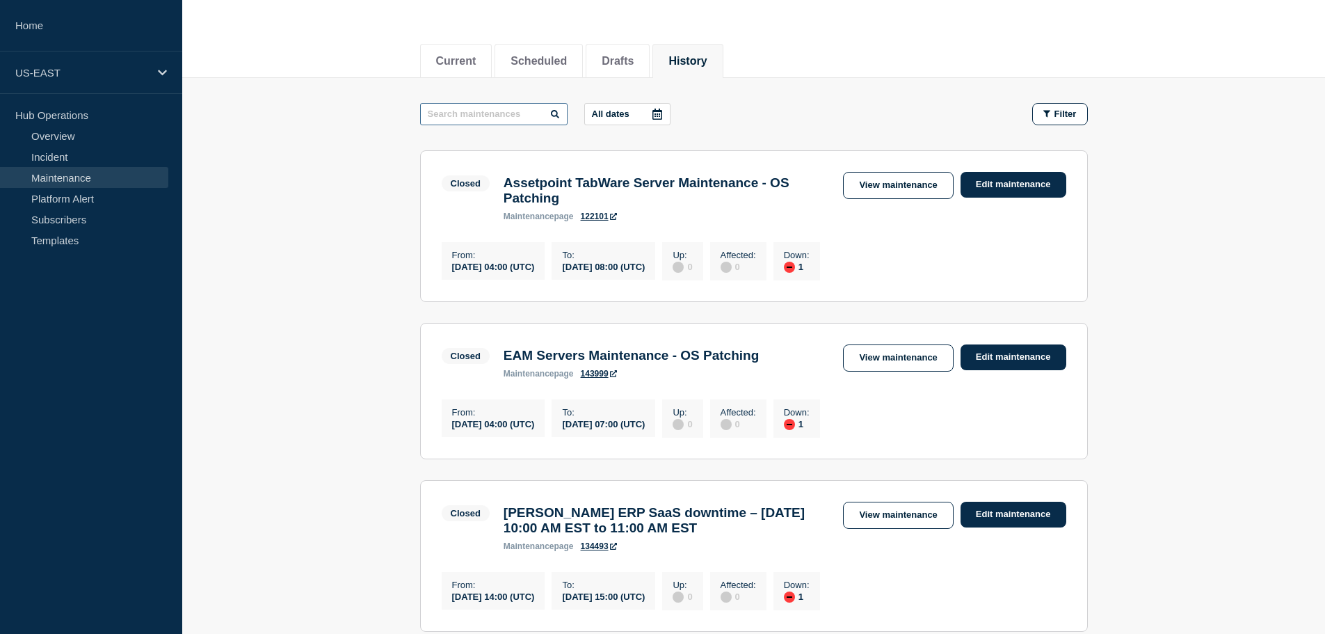
scroll to position [70, 0]
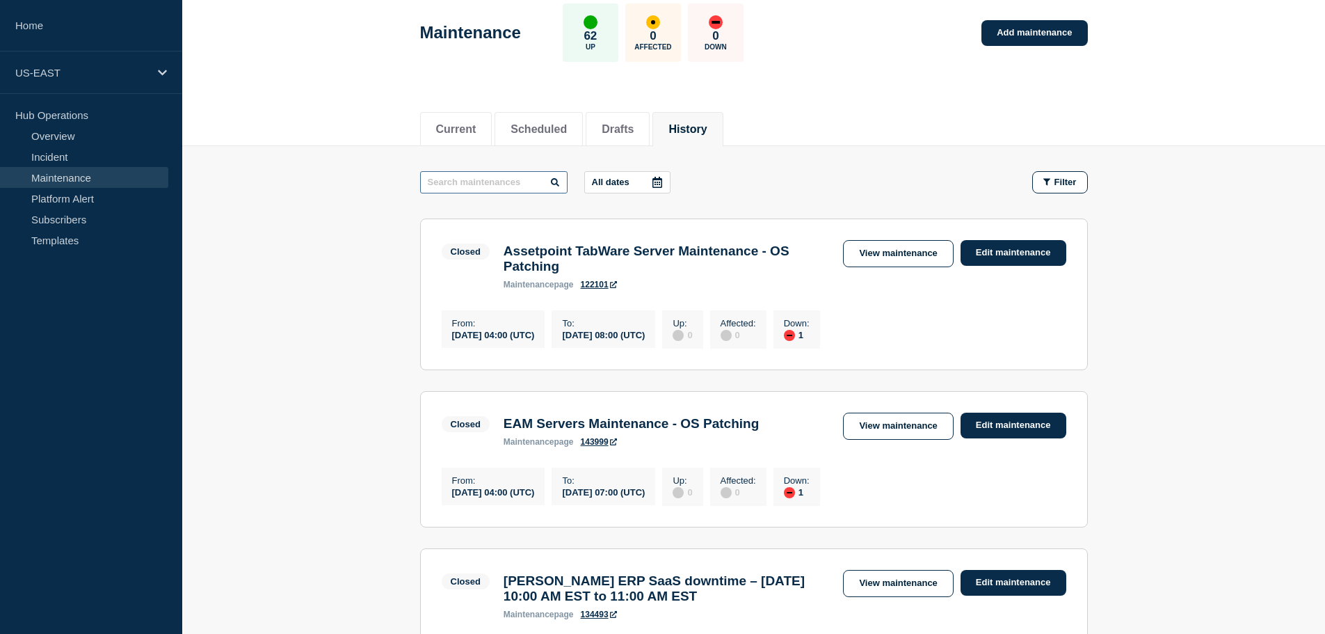
click at [493, 185] on input "text" at bounding box center [493, 182] width 147 height 22
type input "tota"
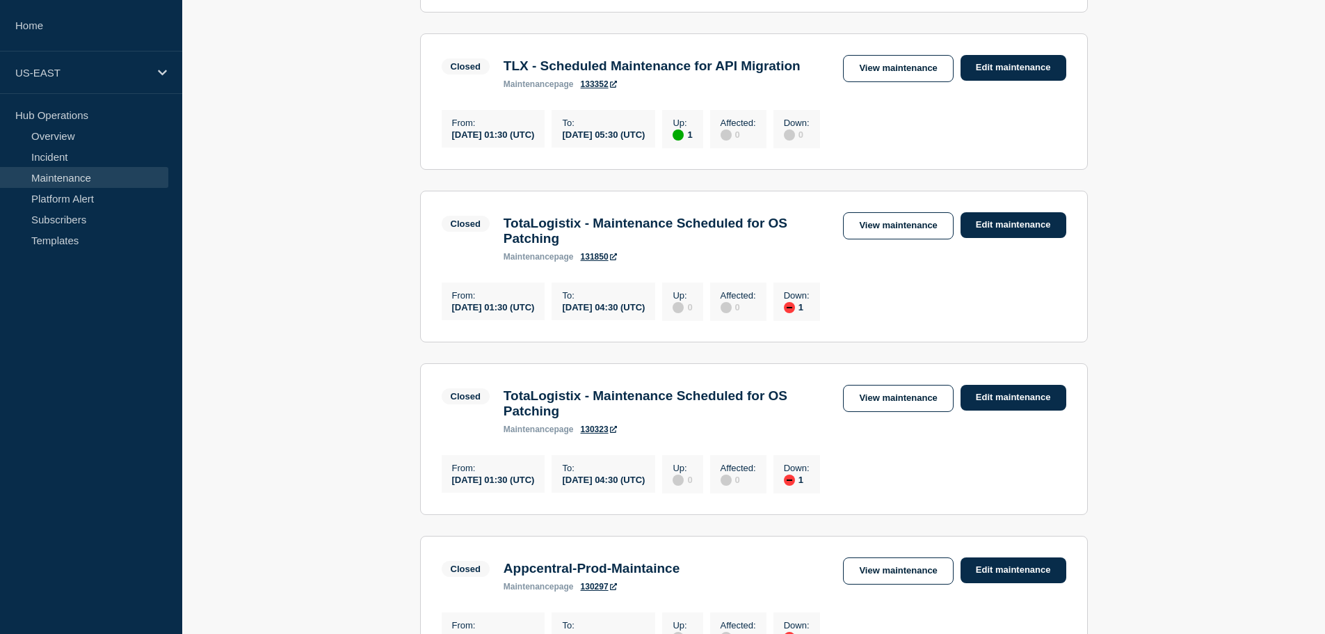
scroll to position [417, 0]
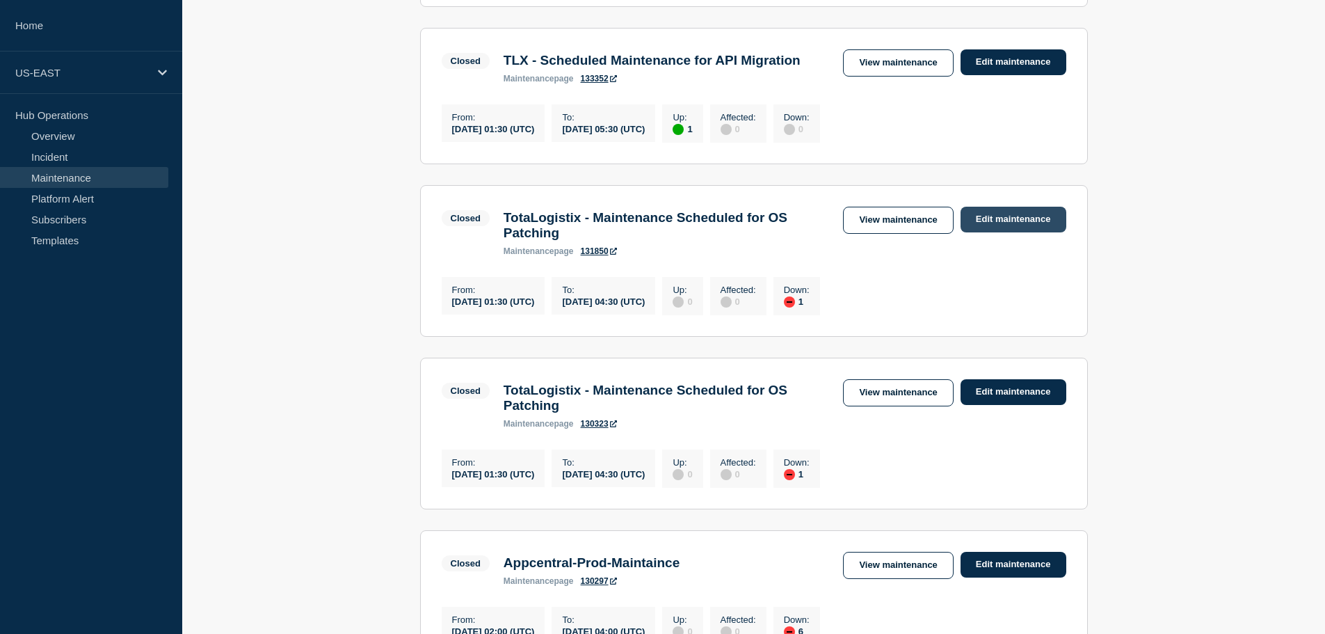
click at [1008, 232] on link "Edit maintenance" at bounding box center [1014, 220] width 106 height 26
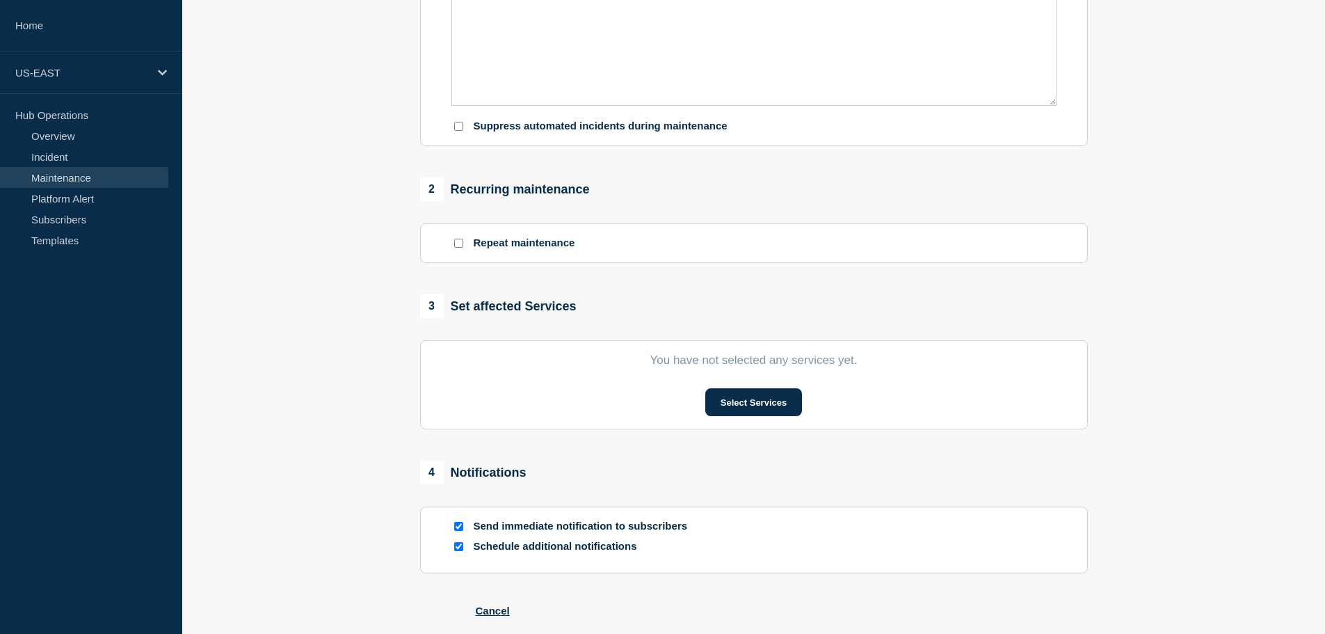
type input "TotaLogistix - Maintenance Scheduled for OS Patching"
type input "2025-08-03"
type input "01:30"
type input "2025-08-03"
type input "04:30"
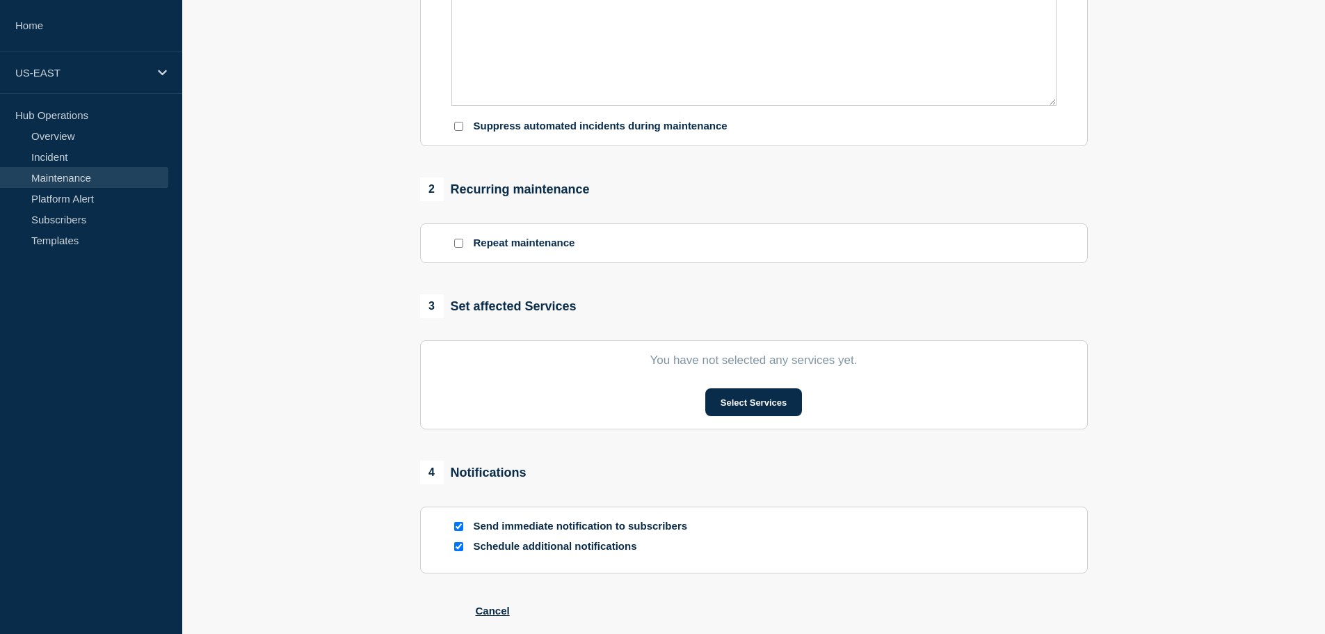
checkbox input "true"
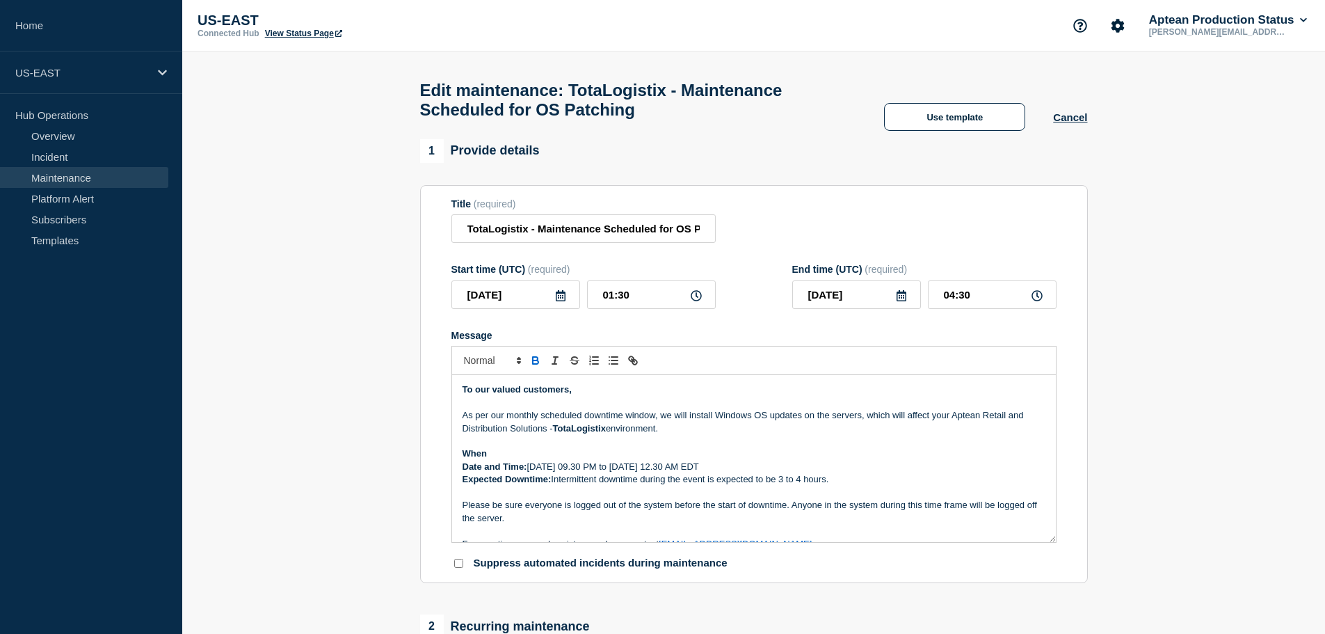
click at [563, 301] on icon at bounding box center [561, 295] width 10 height 11
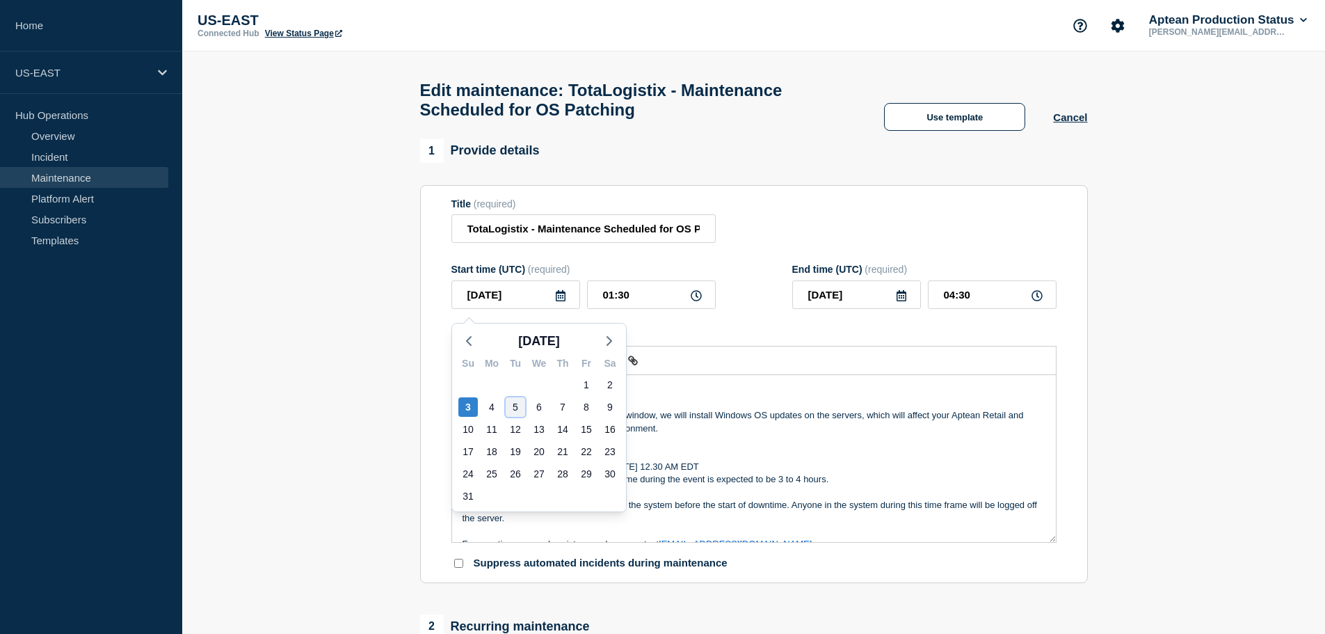
click at [515, 408] on div "5" at bounding box center [515, 406] width 19 height 19
type input "2025-08-05"
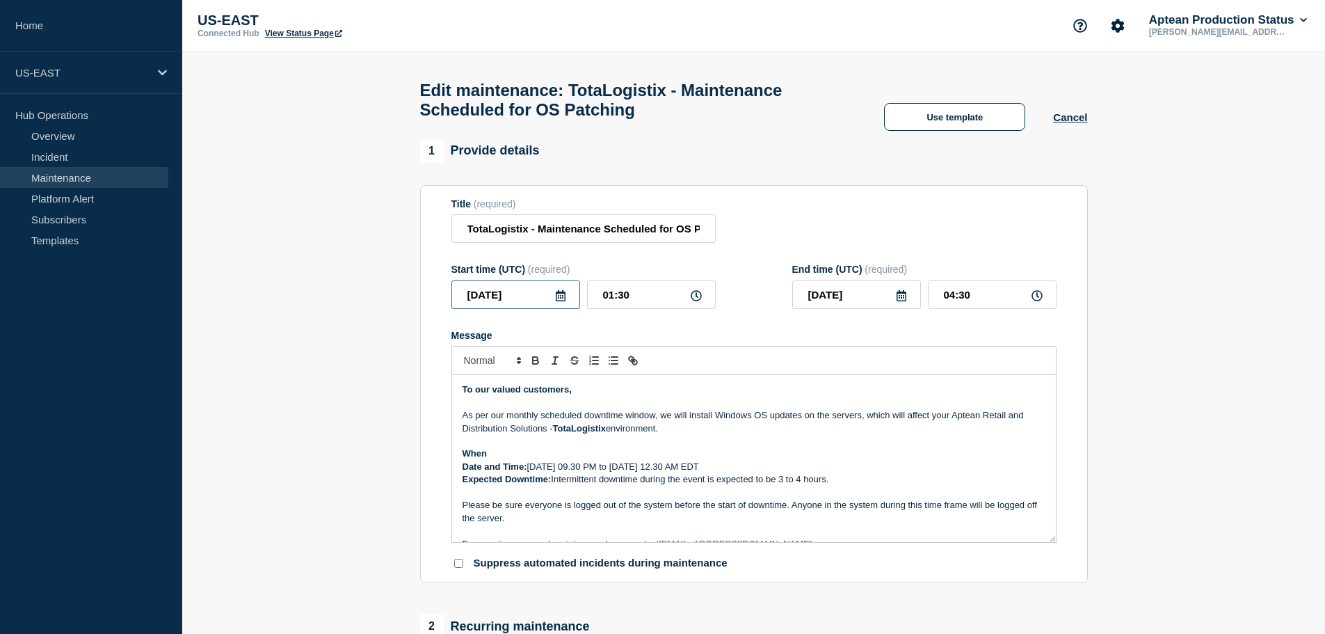
click at [570, 301] on input "2025-08-05" at bounding box center [515, 294] width 129 height 29
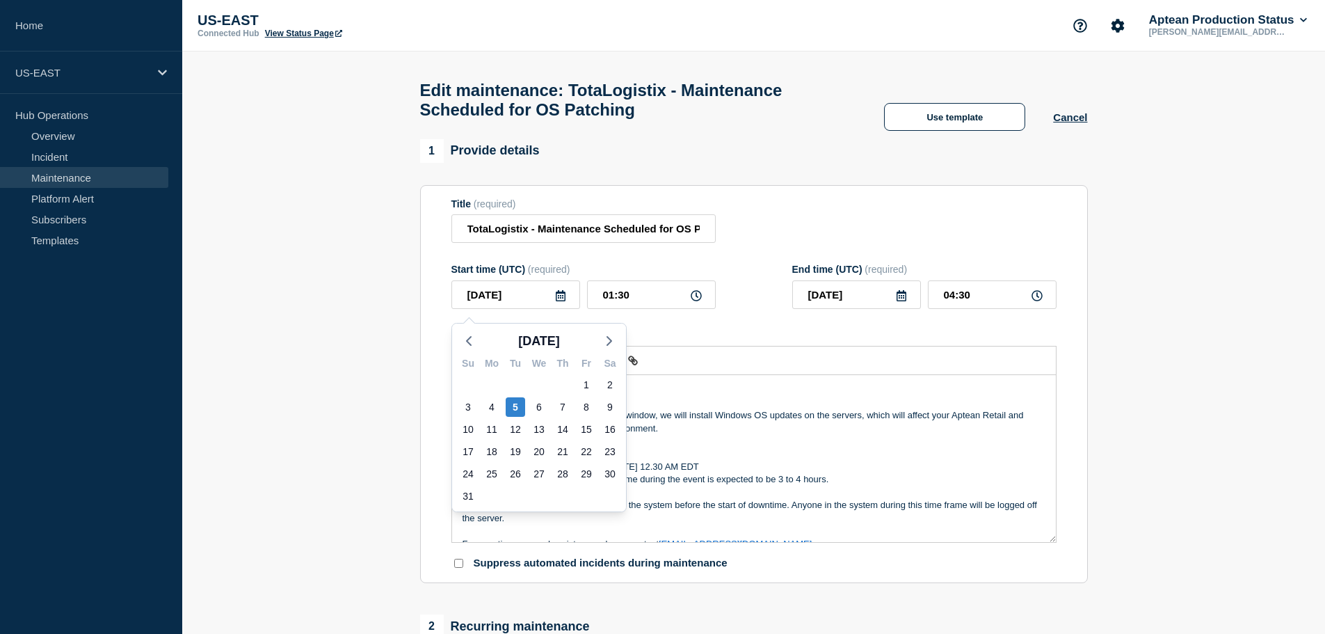
click at [562, 301] on icon at bounding box center [561, 295] width 10 height 11
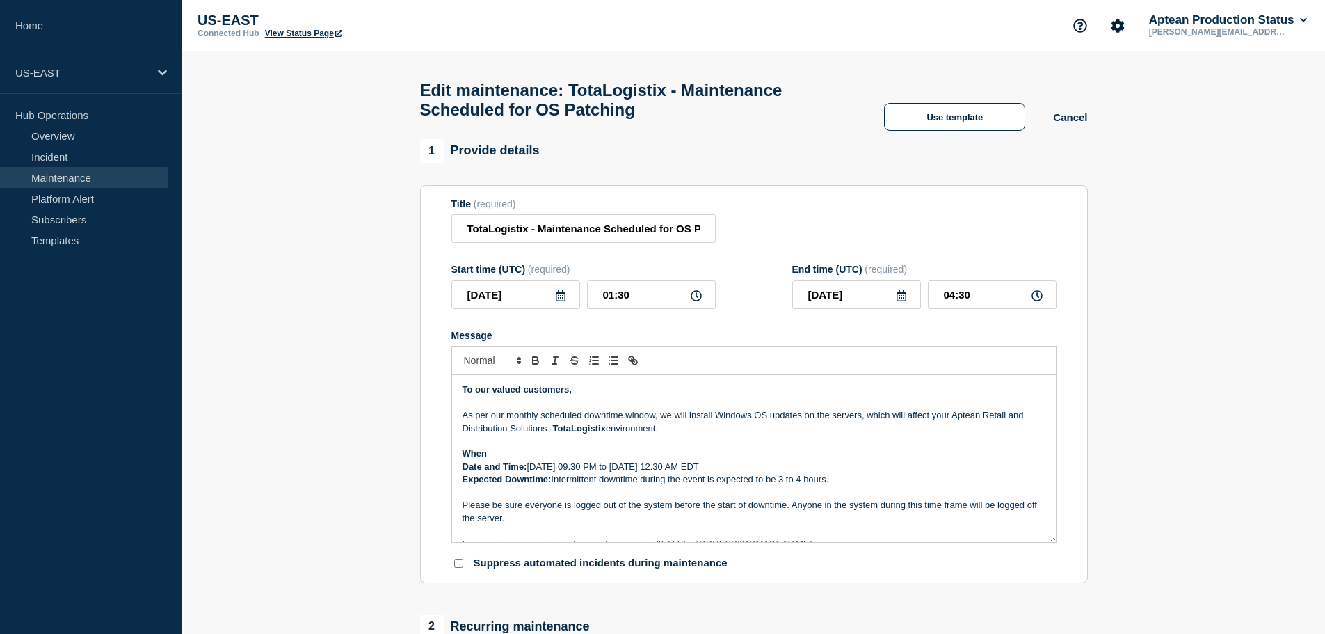
click at [563, 301] on icon at bounding box center [560, 295] width 11 height 11
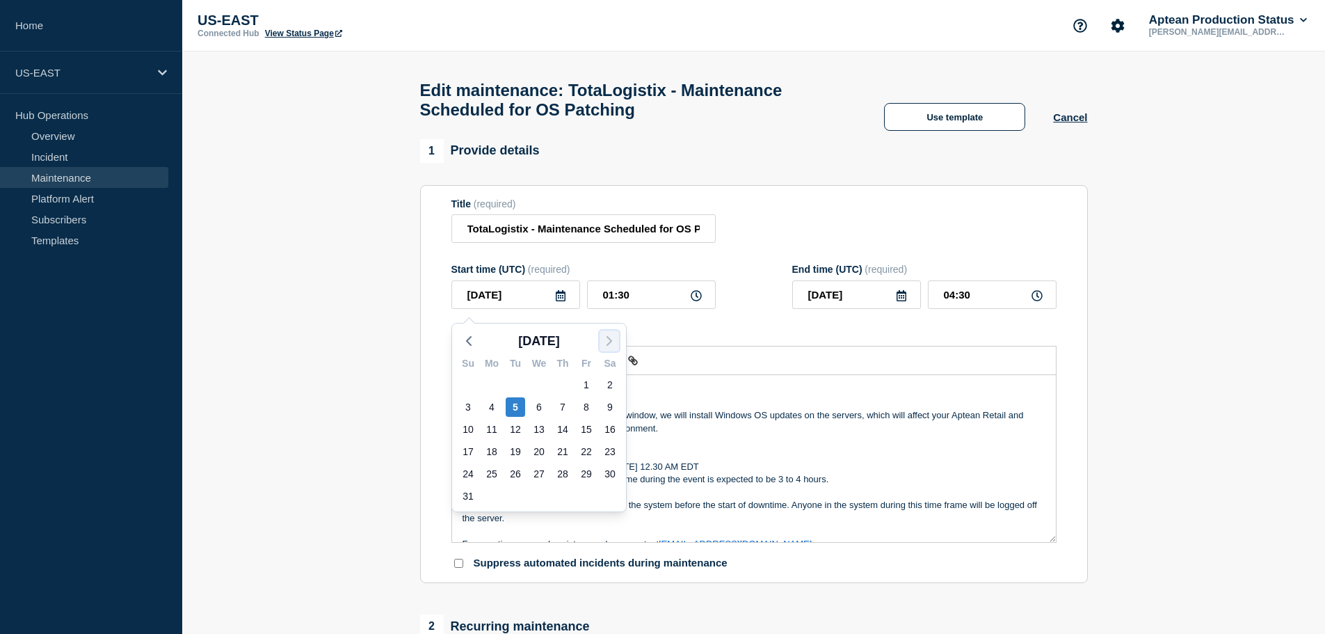
click at [604, 339] on icon "button" at bounding box center [609, 340] width 17 height 17
click at [584, 382] on div "5" at bounding box center [586, 384] width 19 height 19
type input "2025-09-05"
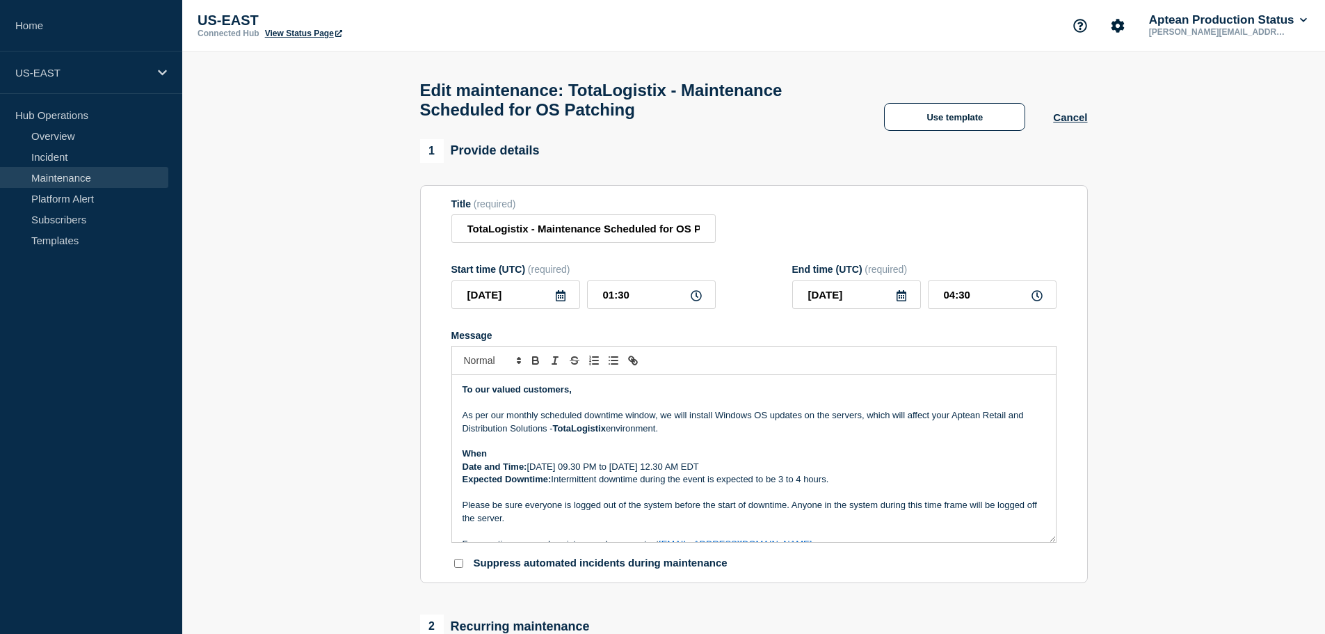
click at [562, 301] on icon at bounding box center [561, 295] width 10 height 11
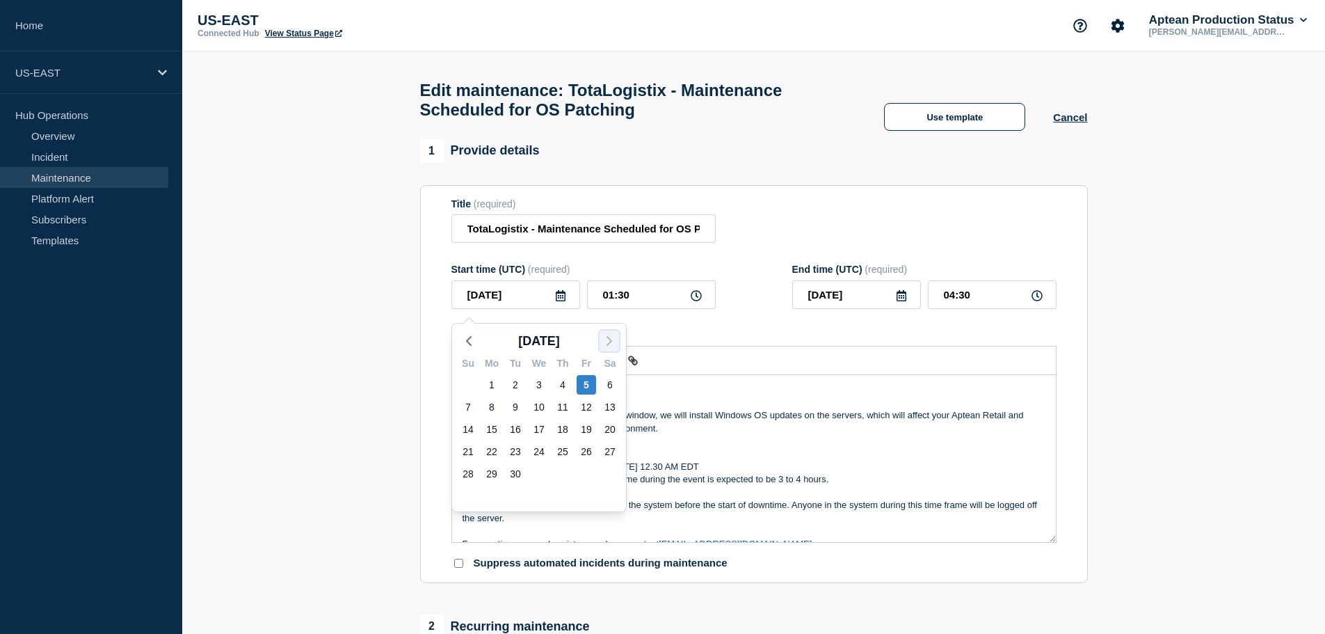
click at [613, 338] on icon "button" at bounding box center [609, 340] width 17 height 17
click at [474, 413] on div "5" at bounding box center [467, 406] width 19 height 19
type input "2025-10-05"
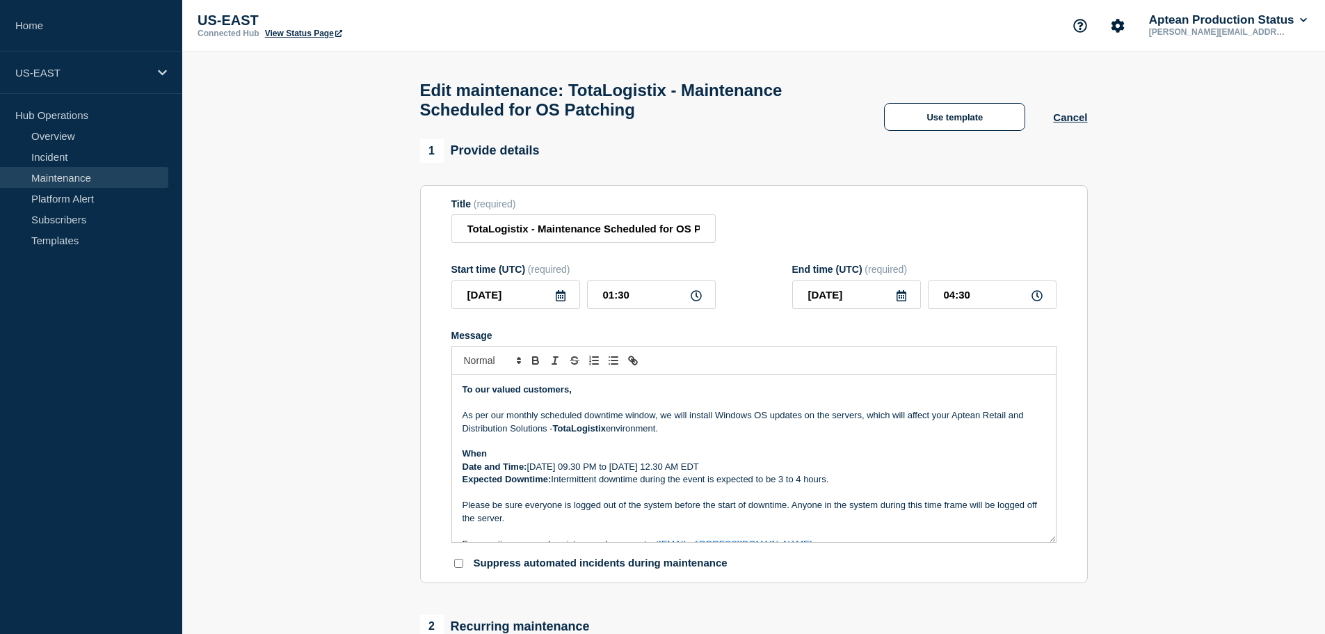
scroll to position [55, 0]
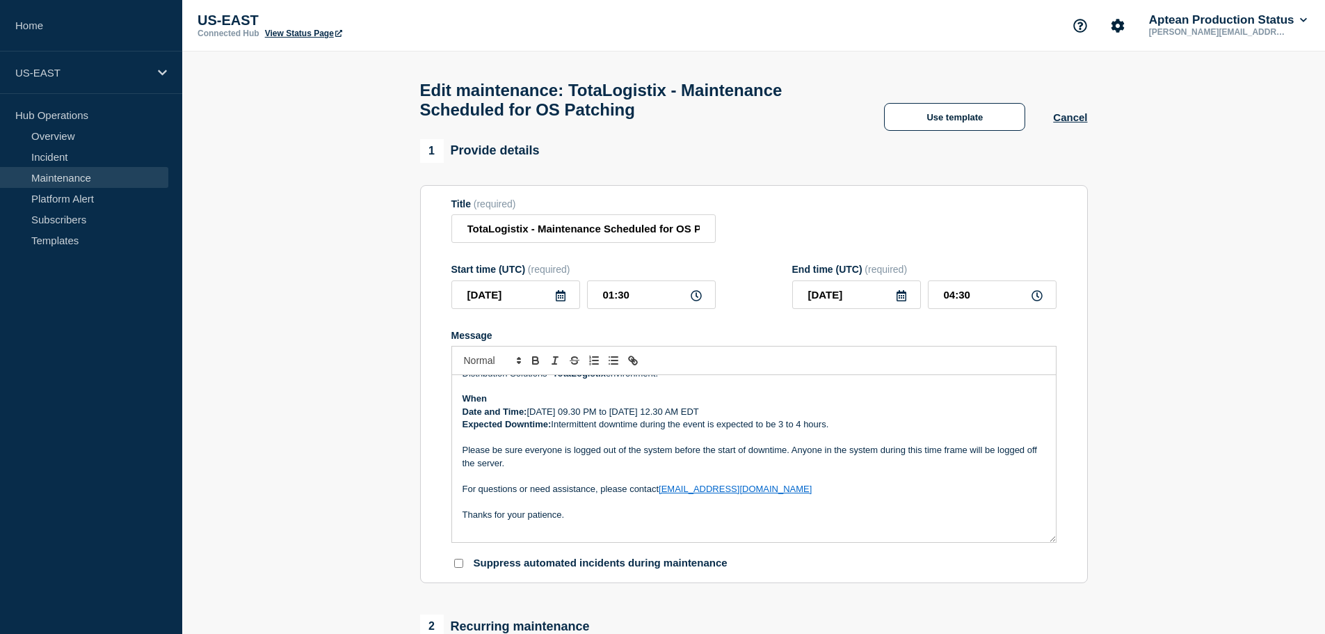
click at [551, 417] on p "Date and Time: 08/02/2025, 09.30 PM to 08/03/2025, 12.30 AM EDT" at bounding box center [754, 412] width 583 height 13
click at [538, 418] on p "Date and Time: 08/04/2025, 09.30 PM to 08/03/2025, 12.30 AM EDT" at bounding box center [754, 412] width 583 height 13
click at [654, 415] on p "Date and Time: 10 /04/2025, 09.30 PM to 08/03/2025, 12.30 AM EDT" at bounding box center [754, 412] width 583 height 13
click at [641, 418] on p "Date and Time: 10 /04/2025, 09.30 PM to 08/03/2025, 12.30 AM EDT" at bounding box center [754, 412] width 583 height 13
click at [657, 418] on p "Date and Time: 10 /04/2025, 09.30 PM to 10/03/2025, 12.30 AM EDT" at bounding box center [754, 412] width 583 height 13
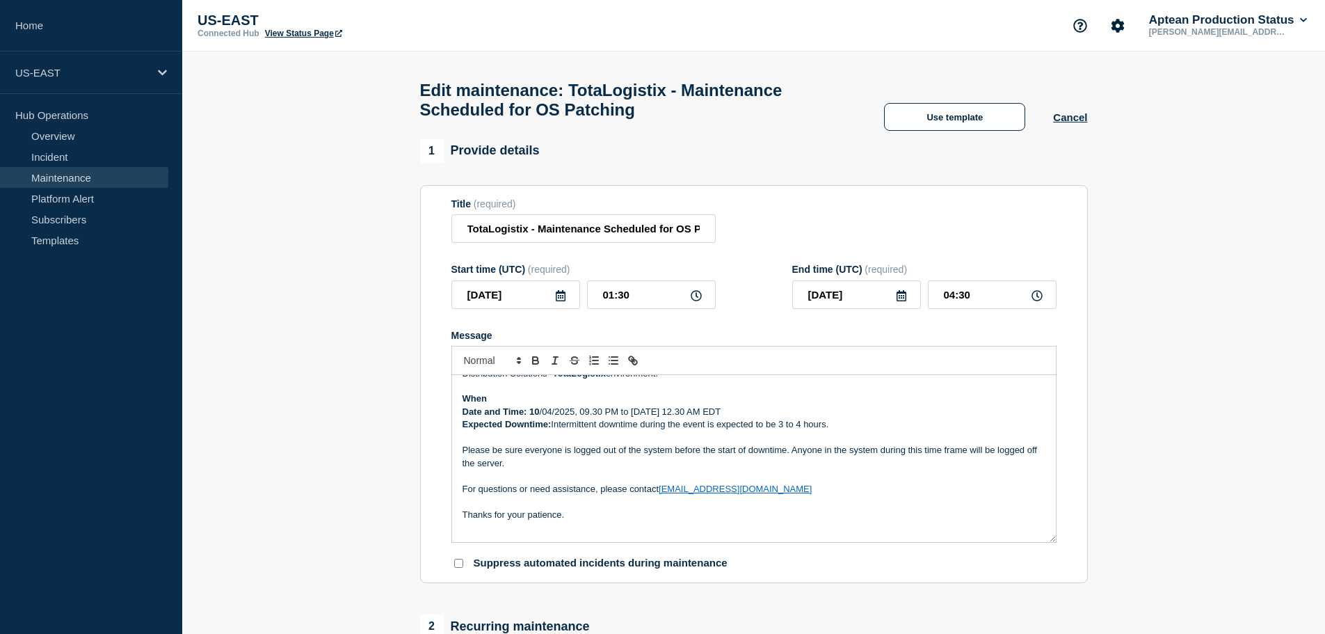
click at [651, 418] on p "Date and Time: 10 /04/2025, 09.30 PM to 10/03/2025, 12.30 AM EDT" at bounding box center [754, 412] width 583 height 13
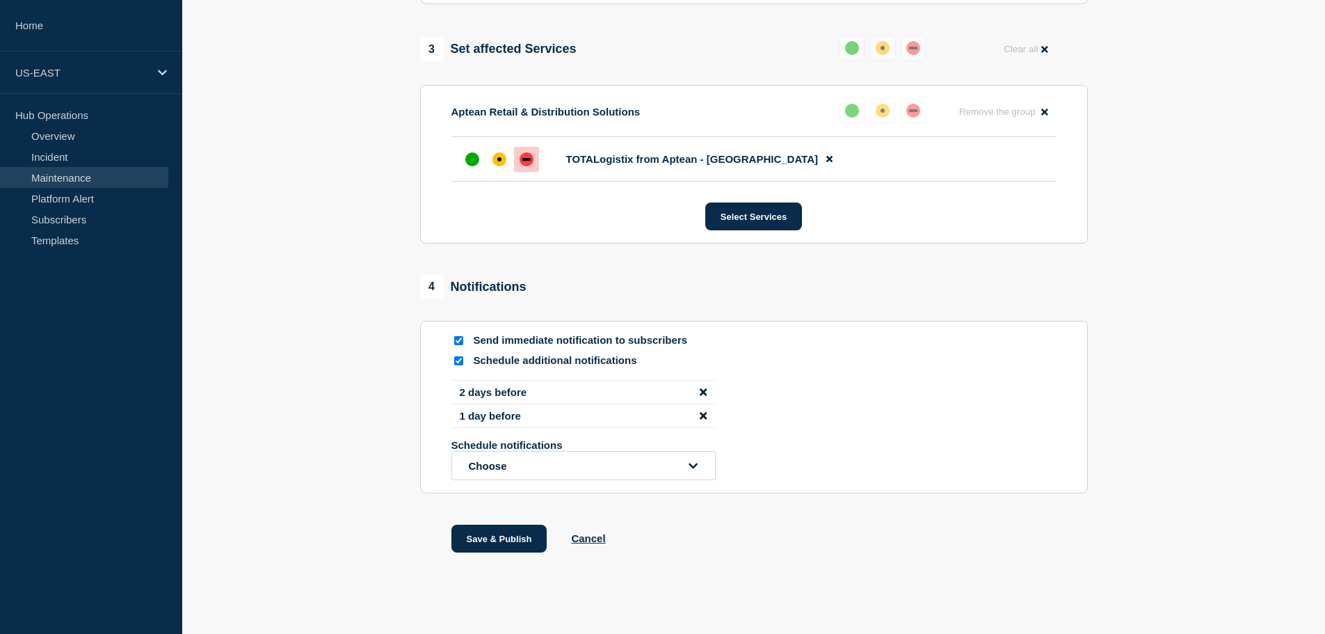
scroll to position [712, 0]
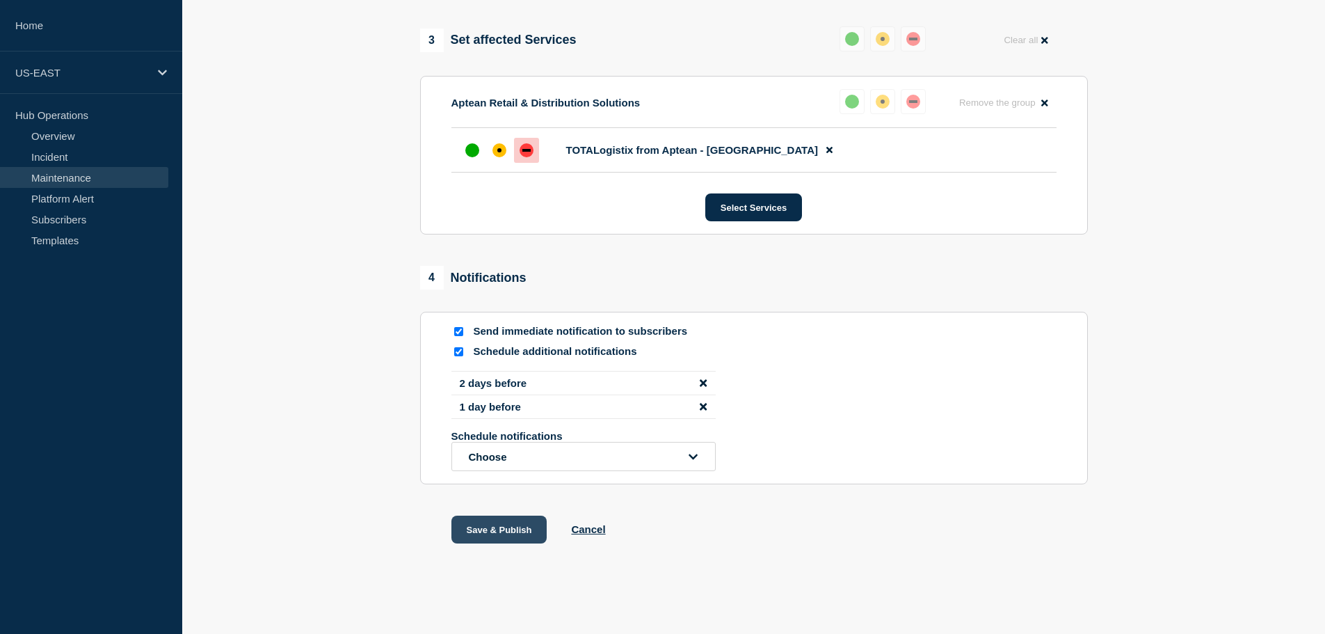
click at [483, 527] on button "Save & Publish" at bounding box center [499, 529] width 96 height 28
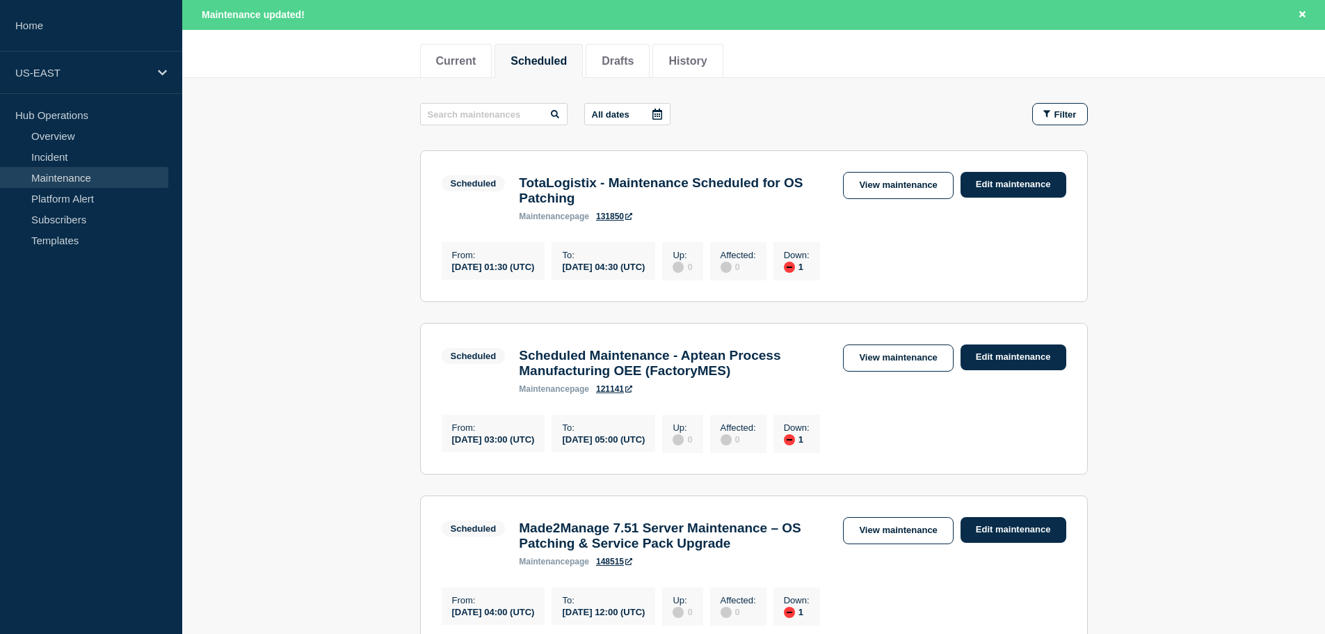
scroll to position [278, 0]
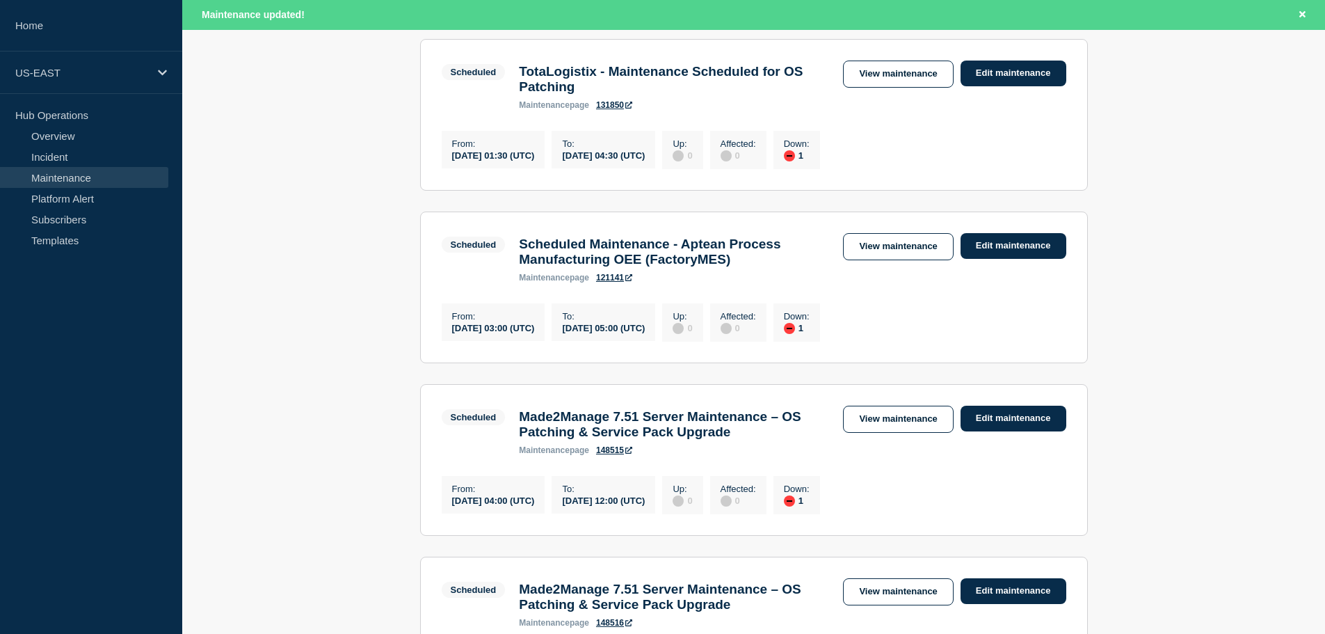
drag, startPoint x: 885, startPoint y: 76, endPoint x: 1182, endPoint y: 163, distance: 310.3
click at [885, 76] on link "View maintenance" at bounding box center [898, 74] width 110 height 27
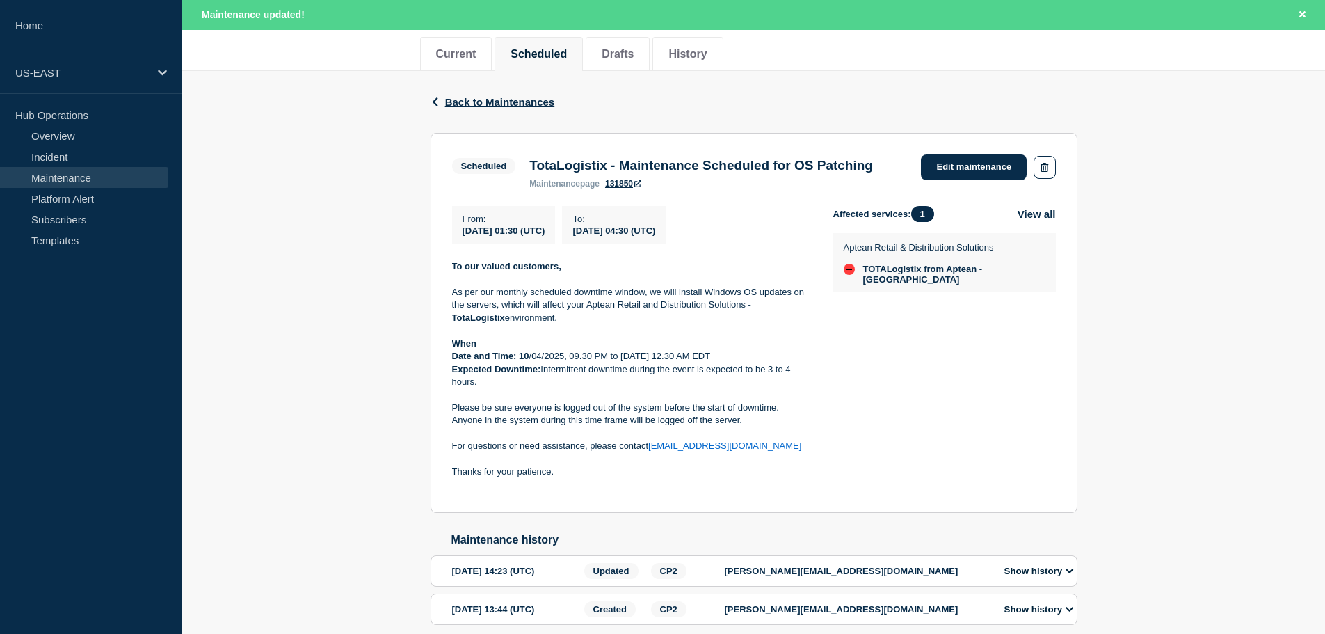
scroll to position [49, 0]
